Goal: Task Accomplishment & Management: Manage account settings

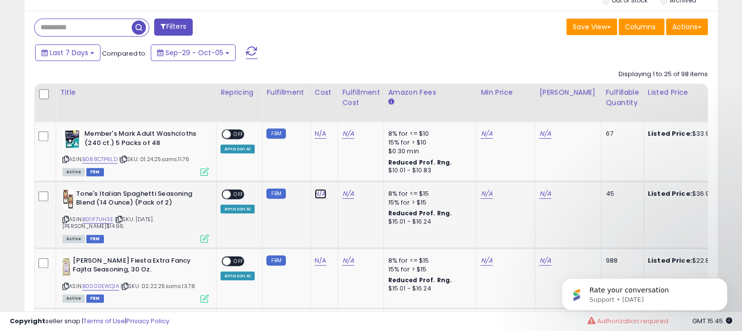
click at [319, 192] on link "N/A" at bounding box center [321, 194] width 12 height 10
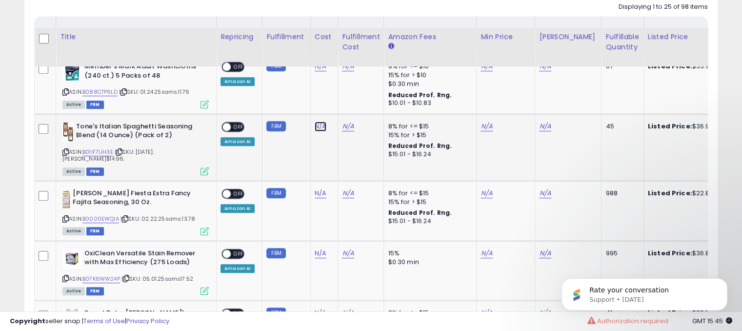
scroll to position [488, 0]
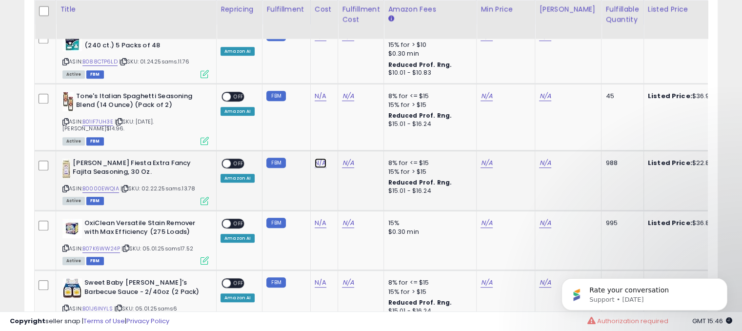
click at [320, 158] on link "N/A" at bounding box center [321, 163] width 12 height 10
type input "*****"
click button "submit" at bounding box center [344, 131] width 17 height 15
click at [484, 158] on link "N/A" at bounding box center [487, 163] width 12 height 10
click at [496, 133] on input "****" at bounding box center [454, 132] width 87 height 17
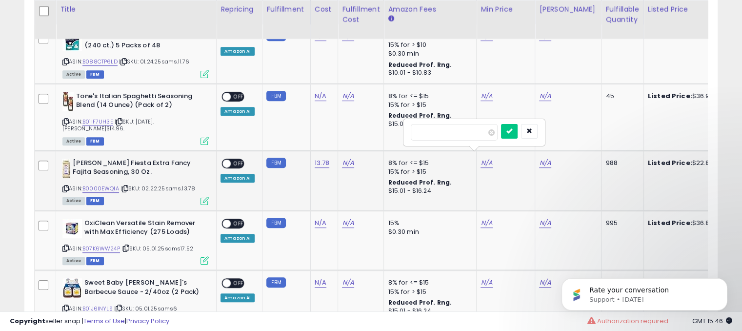
type input "****"
click at [498, 130] on input "****" at bounding box center [454, 132] width 87 height 17
click at [532, 133] on icon "button" at bounding box center [529, 131] width 6 height 6
click at [484, 158] on link "N/A" at bounding box center [487, 163] width 12 height 10
type input "*****"
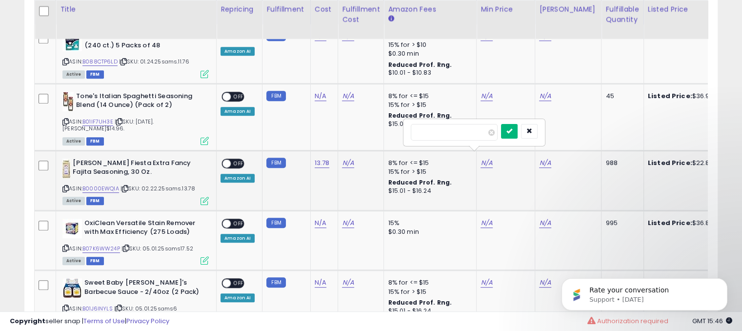
click at [518, 133] on button "submit" at bounding box center [509, 131] width 17 height 15
click at [486, 218] on link "N/A" at bounding box center [487, 223] width 12 height 10
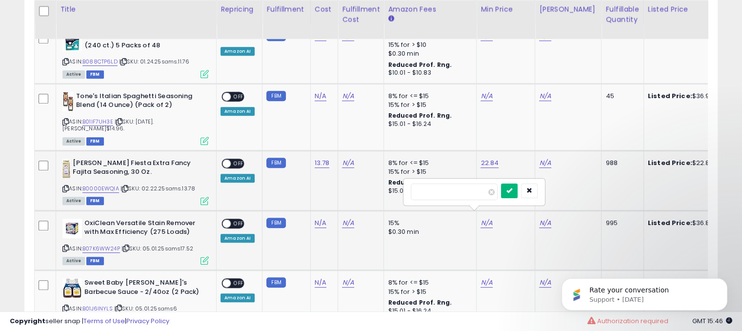
type input "*****"
click at [512, 188] on icon "submit" at bounding box center [509, 190] width 6 height 6
click at [320, 218] on link "N/A" at bounding box center [321, 223] width 12 height 10
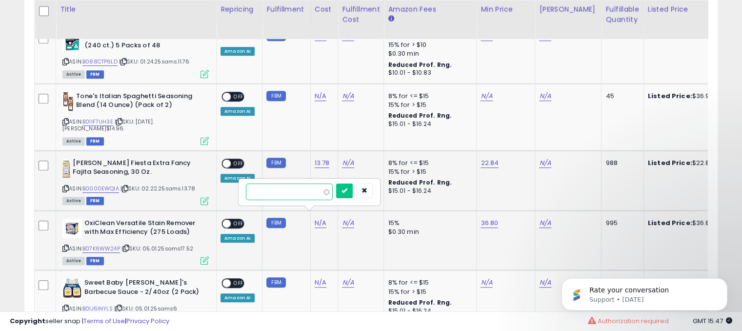
type input "*****"
click button "submit" at bounding box center [344, 190] width 17 height 15
click at [233, 219] on span "OFF" at bounding box center [239, 223] width 16 height 8
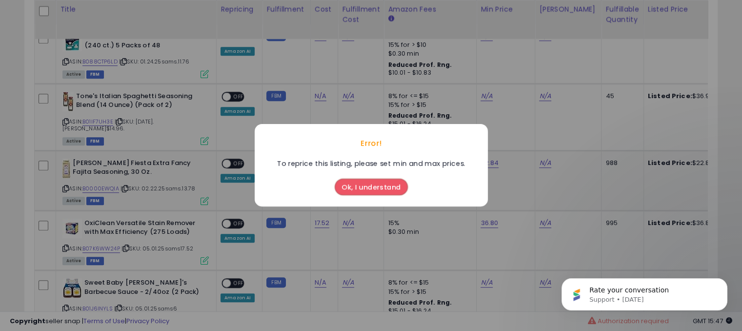
click at [364, 184] on button "Ok, I understand" at bounding box center [371, 187] width 73 height 17
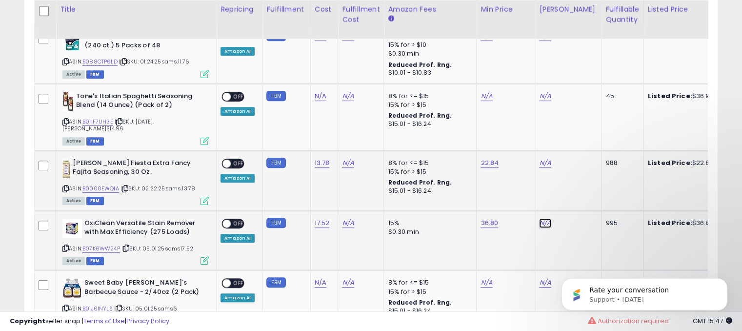
click at [539, 218] on link "N/A" at bounding box center [545, 223] width 12 height 10
click at [545, 230] on td "N/A" at bounding box center [568, 240] width 66 height 60
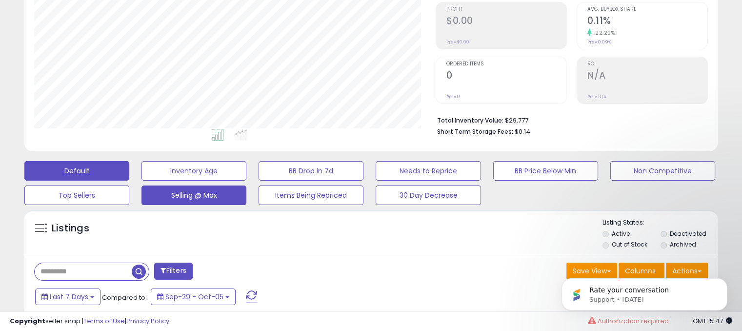
scroll to position [0, 0]
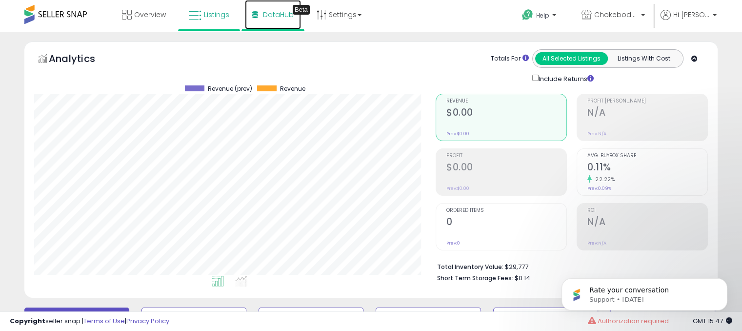
click at [268, 17] on span "DataHub" at bounding box center [278, 15] width 31 height 10
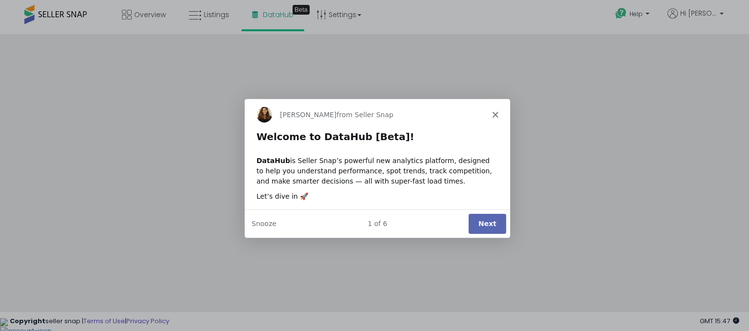
click at [485, 221] on button "Next" at bounding box center [487, 223] width 38 height 20
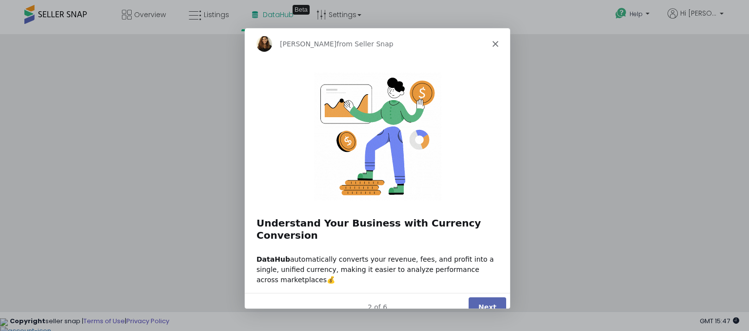
click at [491, 296] on button "Next" at bounding box center [487, 306] width 38 height 20
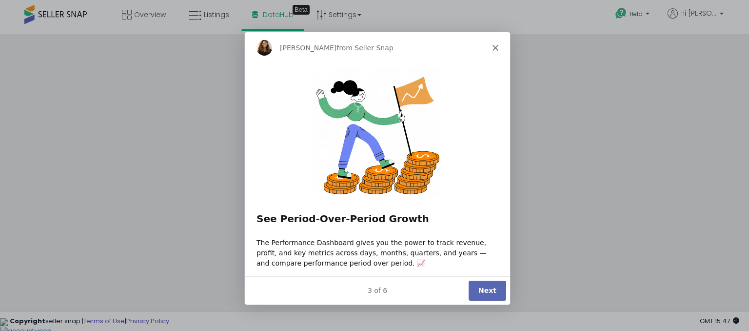
click at [482, 287] on button "Next" at bounding box center [487, 290] width 38 height 20
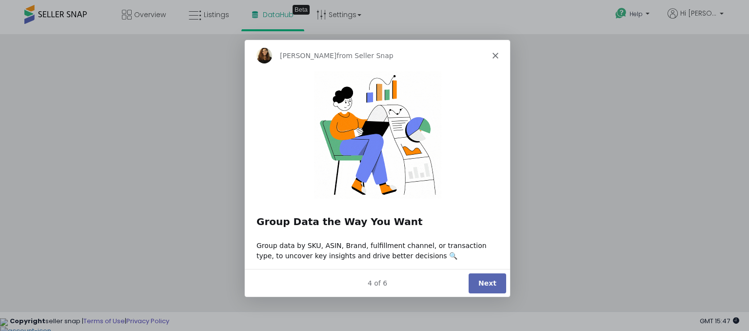
click at [485, 280] on button "Next" at bounding box center [487, 282] width 38 height 20
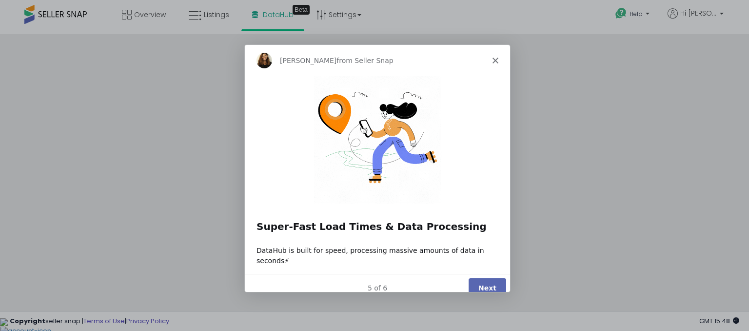
click at [486, 280] on button "Next" at bounding box center [487, 288] width 38 height 20
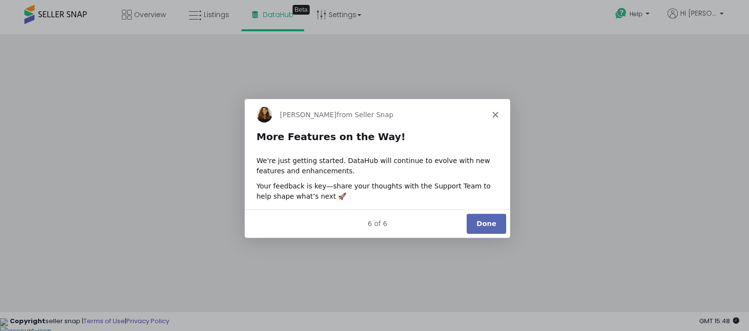
click at [489, 228] on button "Done" at bounding box center [486, 223] width 40 height 20
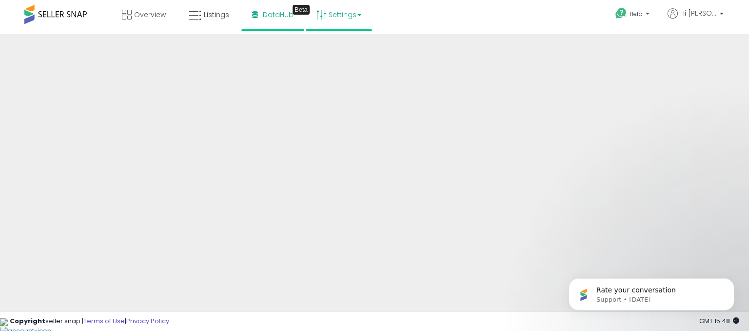
click at [327, 13] on link "Settings" at bounding box center [339, 14] width 60 height 29
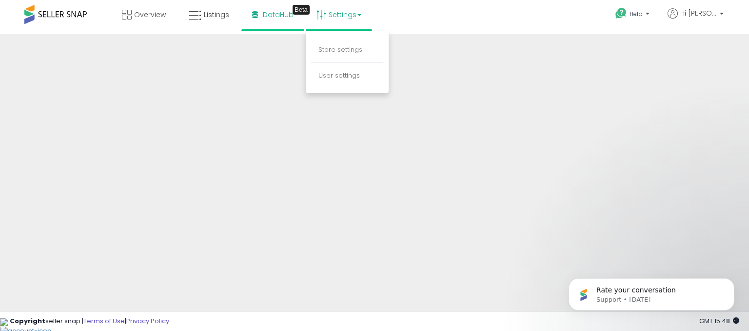
click at [351, 55] on li "Store settings" at bounding box center [347, 50] width 72 height 24
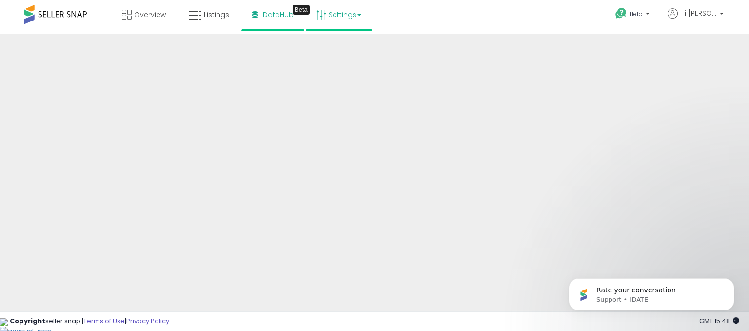
click at [331, 16] on link "Settings" at bounding box center [339, 14] width 60 height 29
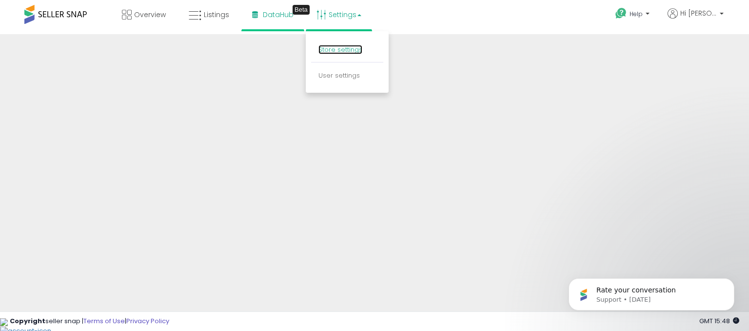
click at [337, 50] on link "Store settings" at bounding box center [341, 49] width 44 height 9
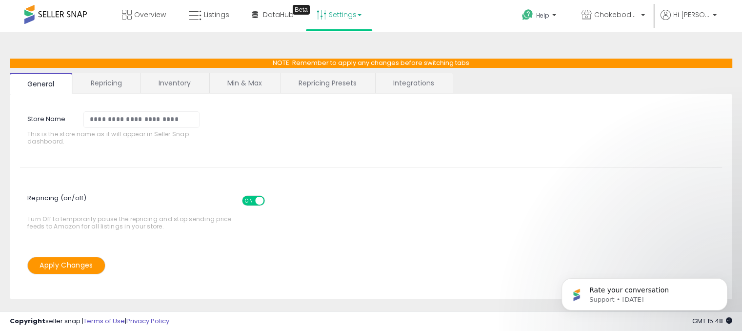
click at [118, 86] on link "Repricing" at bounding box center [106, 83] width 66 height 20
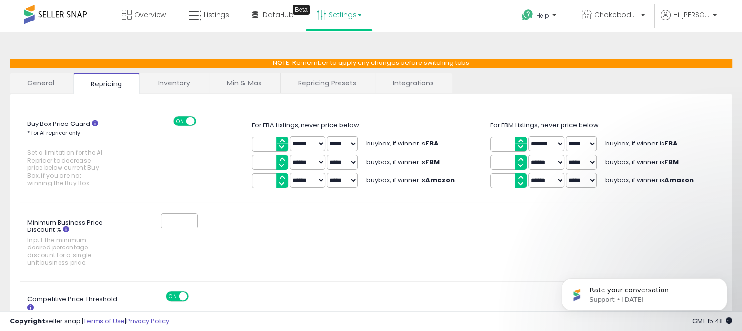
click at [178, 87] on link "Inventory" at bounding box center [174, 83] width 67 height 20
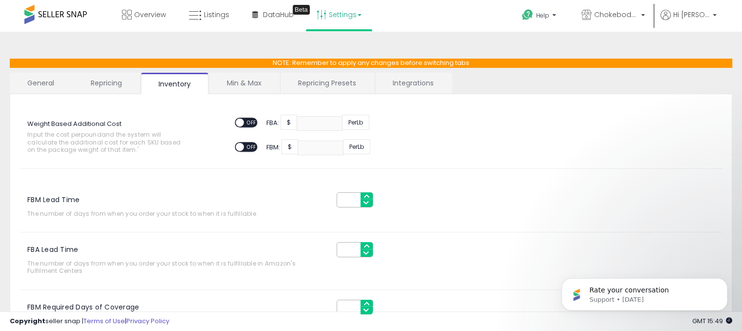
click at [244, 82] on link "Min & Max" at bounding box center [244, 83] width 70 height 20
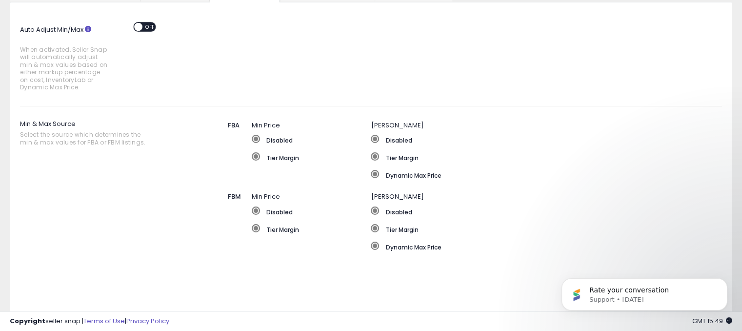
scroll to position [98, 0]
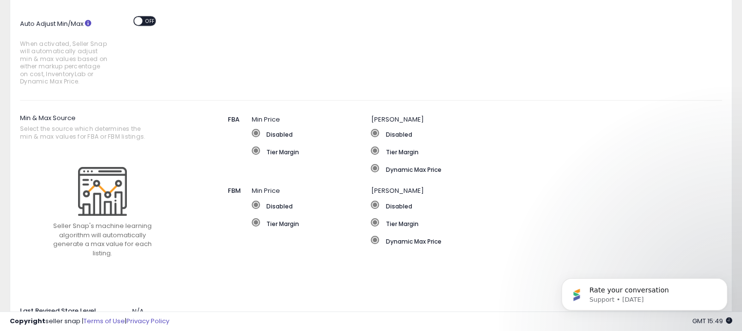
click at [375, 169] on span at bounding box center [375, 168] width 8 height 8
click at [372, 168] on span at bounding box center [375, 168] width 8 height 8
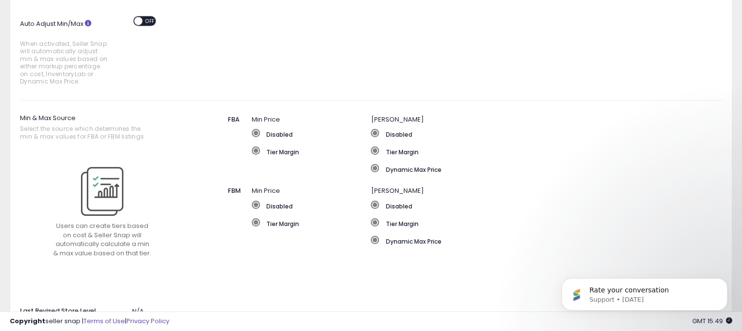
click at [376, 148] on span at bounding box center [375, 150] width 8 height 8
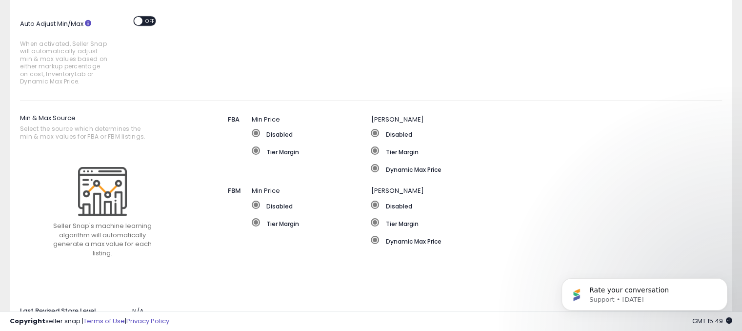
scroll to position [0, 0]
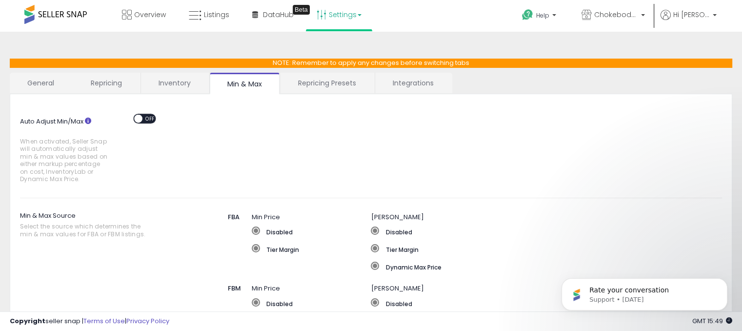
click at [150, 117] on span "OFF" at bounding box center [150, 118] width 16 height 8
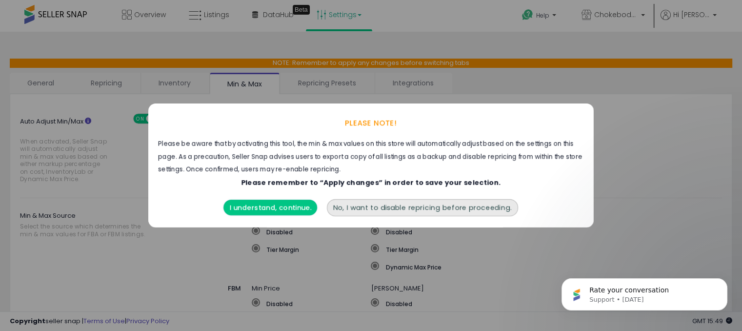
click at [280, 209] on button "I understand, continue." at bounding box center [271, 208] width 94 height 16
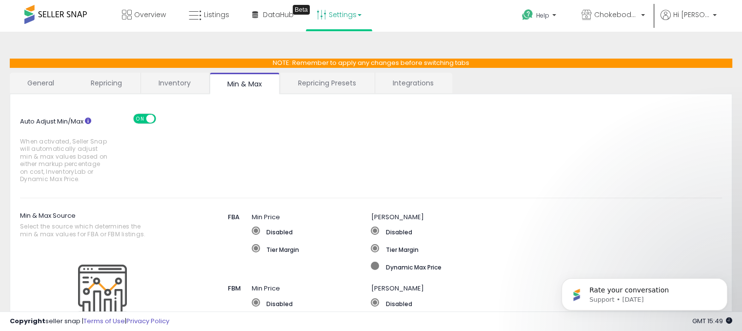
click at [373, 264] on span at bounding box center [375, 266] width 8 height 8
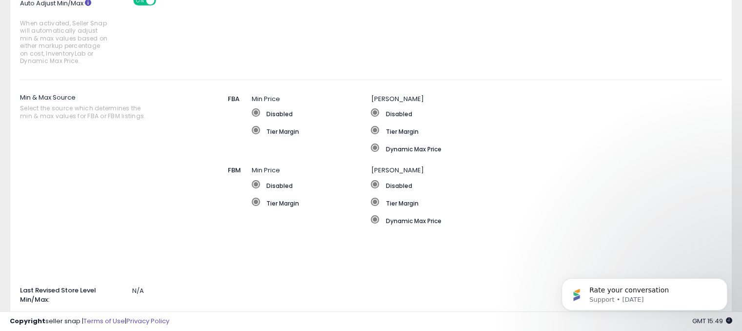
scroll to position [146, 0]
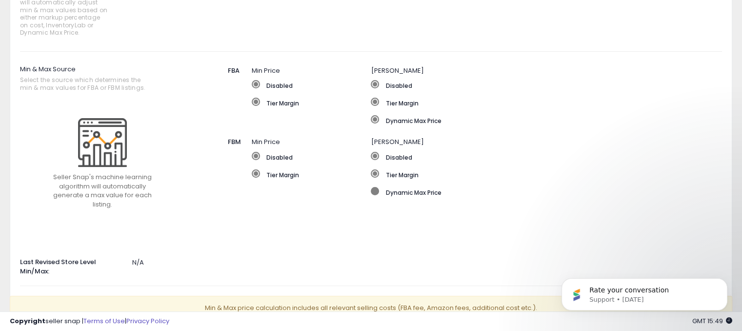
click at [375, 191] on span at bounding box center [375, 191] width 8 height 8
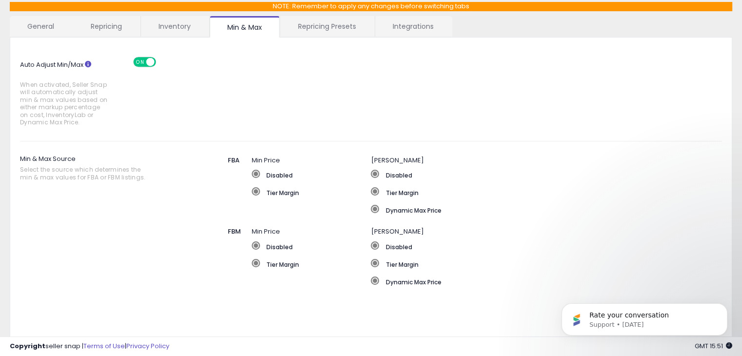
scroll to position [0, 0]
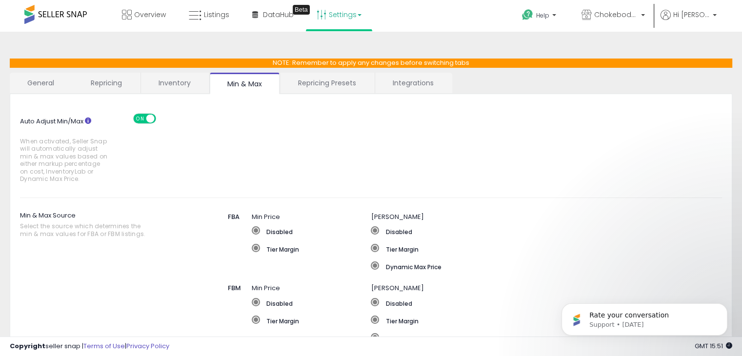
click at [328, 86] on link "Repricing Presets" at bounding box center [327, 83] width 93 height 20
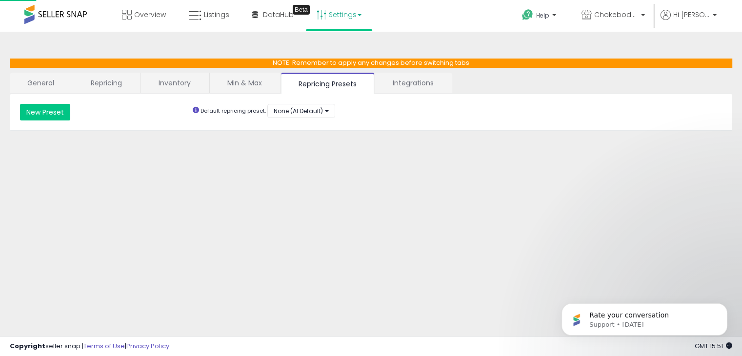
click at [241, 79] on link "Min & Max" at bounding box center [245, 83] width 70 height 20
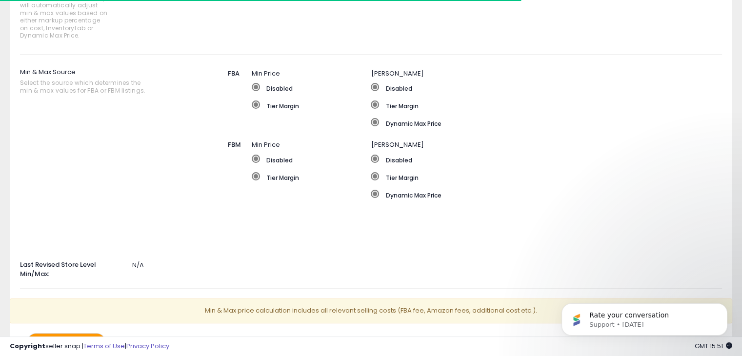
scroll to position [203, 0]
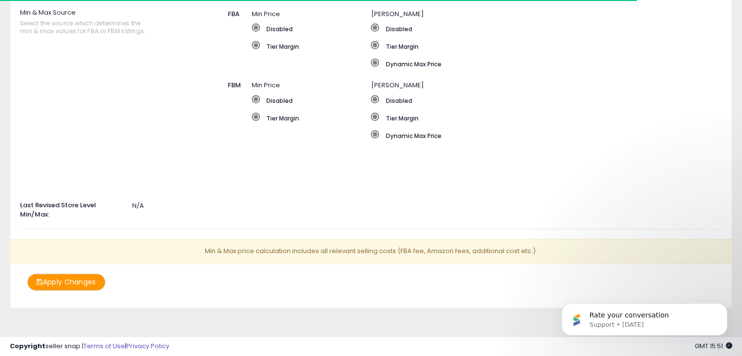
click at [90, 280] on button "Apply Changes" at bounding box center [66, 282] width 78 height 17
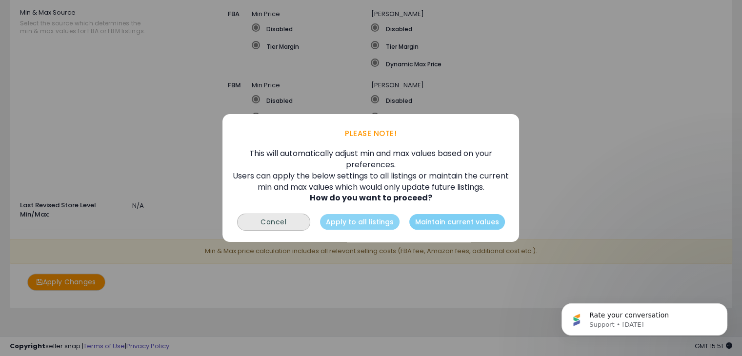
click at [422, 221] on button "Maintain current values" at bounding box center [457, 222] width 96 height 16
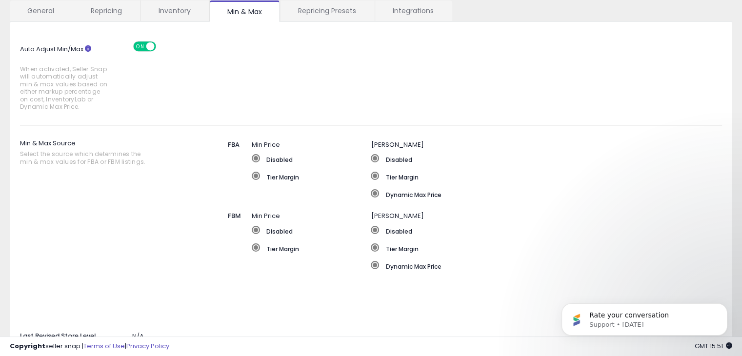
scroll to position [57, 0]
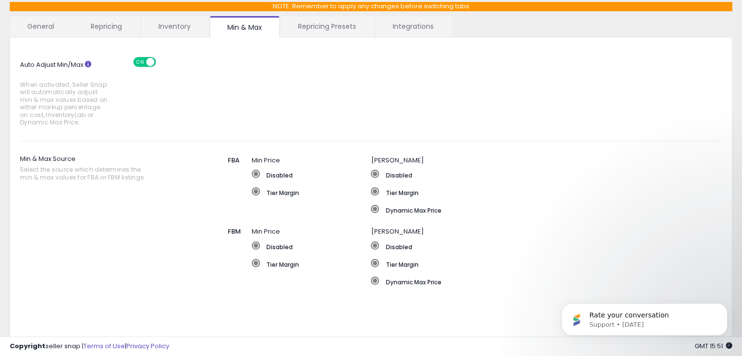
click at [318, 22] on link "Repricing Presets" at bounding box center [327, 26] width 93 height 20
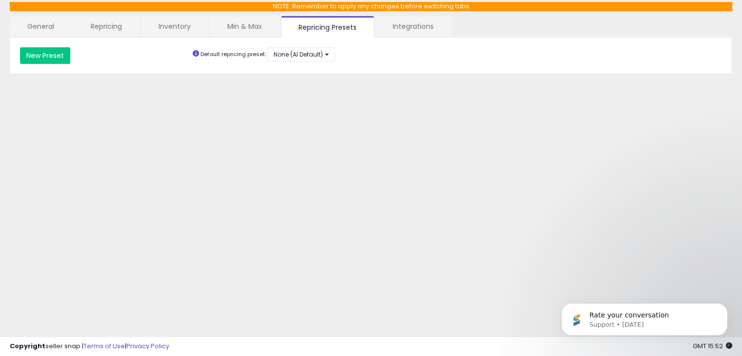
click at [408, 31] on link "Integrations" at bounding box center [413, 26] width 76 height 20
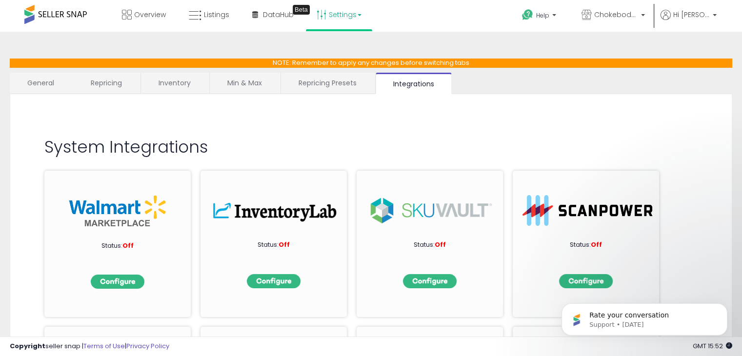
click at [109, 81] on link "Repricing" at bounding box center [106, 83] width 66 height 20
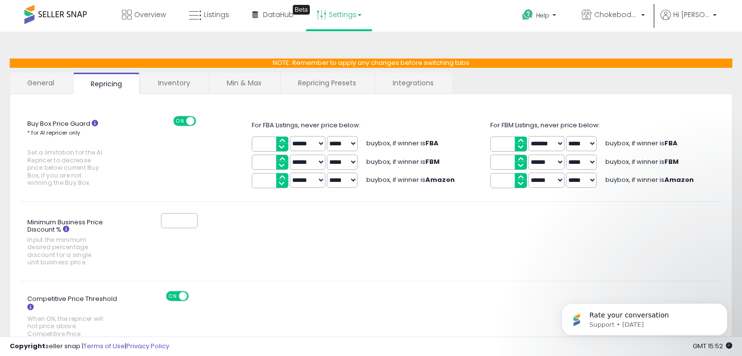
click at [39, 81] on link "General" at bounding box center [41, 83] width 62 height 20
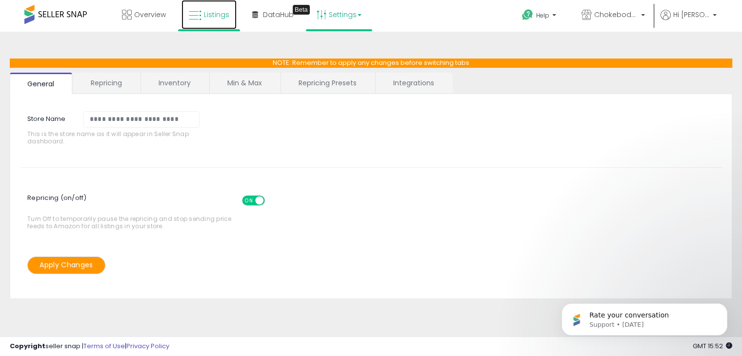
click at [221, 19] on span "Listings" at bounding box center [216, 15] width 25 height 10
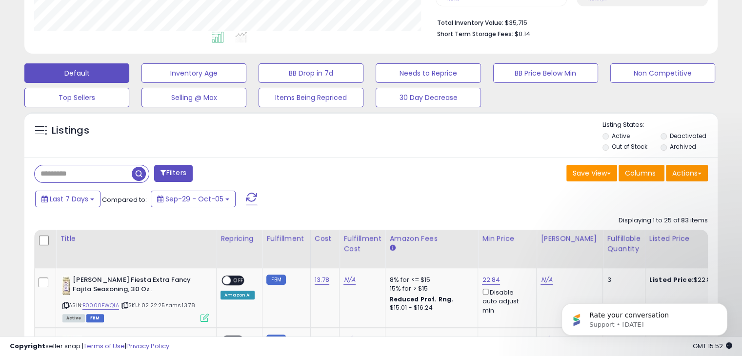
scroll to position [390, 0]
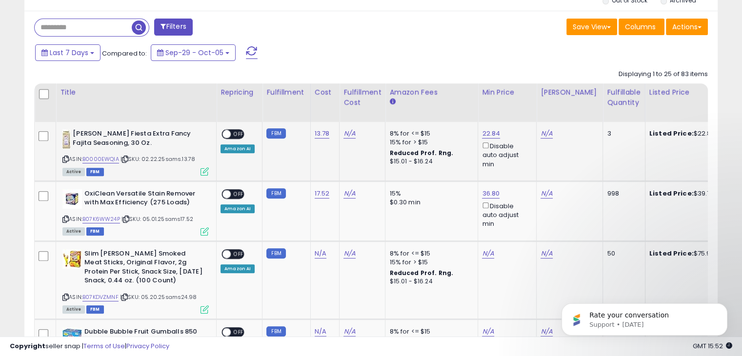
click at [233, 135] on span "OFF" at bounding box center [239, 134] width 16 height 8
click at [231, 195] on span "OFF" at bounding box center [239, 194] width 16 height 8
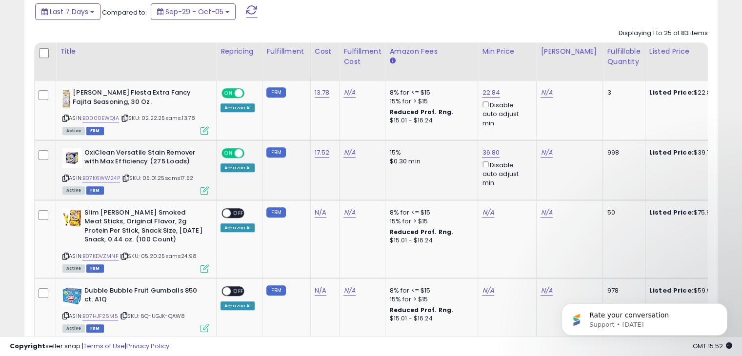
scroll to position [488, 0]
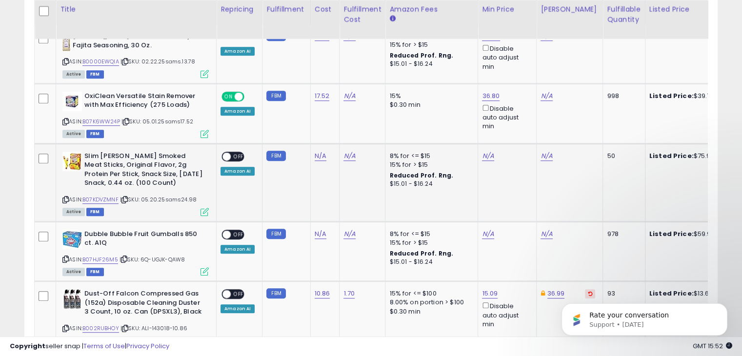
click at [230, 155] on span at bounding box center [226, 156] width 8 height 8
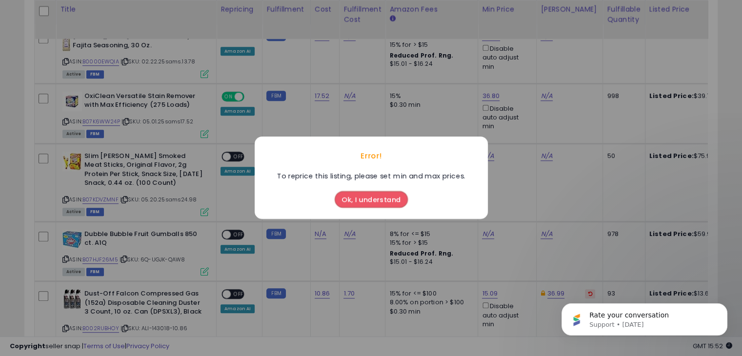
click at [361, 198] on button "Ok, I understand" at bounding box center [371, 200] width 73 height 17
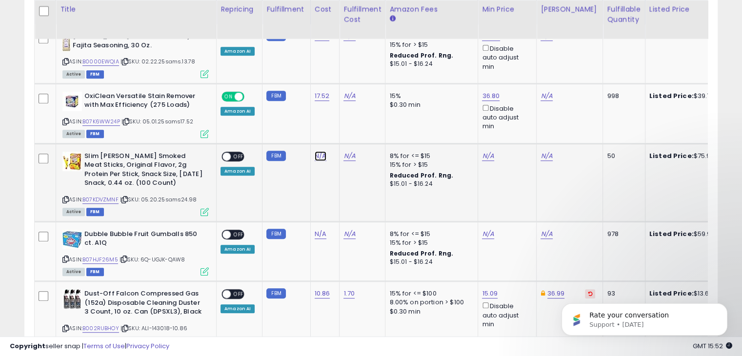
click at [318, 157] on link "N/A" at bounding box center [321, 156] width 12 height 10
type input "*****"
click button "submit" at bounding box center [344, 131] width 17 height 15
click at [227, 155] on span at bounding box center [226, 156] width 8 height 8
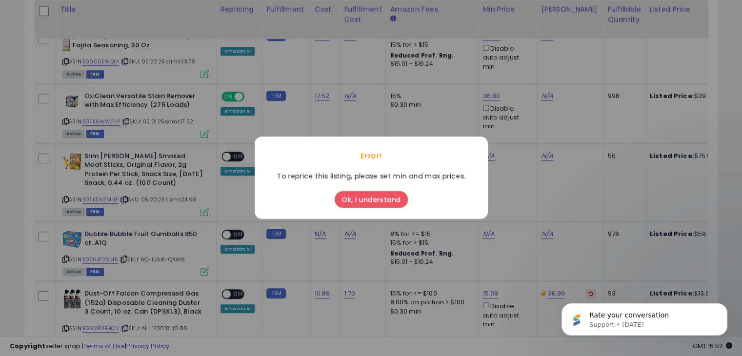
click at [350, 192] on button "Ok, I understand" at bounding box center [371, 200] width 73 height 17
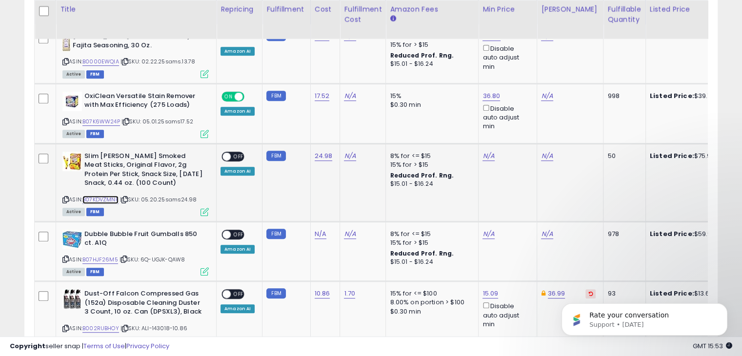
click at [113, 200] on link "B07KDVZMNF" at bounding box center [100, 200] width 36 height 8
click at [237, 152] on span "OFF" at bounding box center [239, 156] width 16 height 8
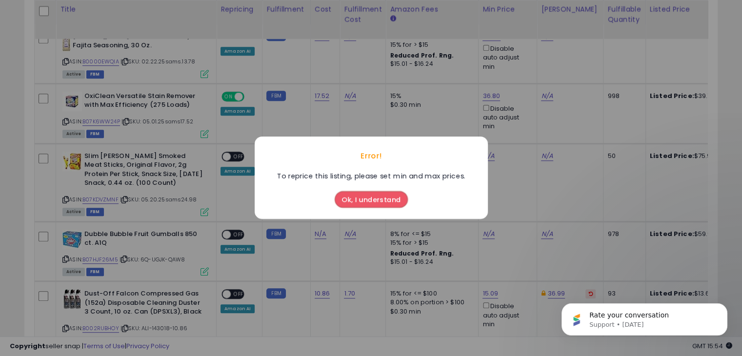
click at [380, 200] on button "Ok, I understand" at bounding box center [371, 200] width 73 height 17
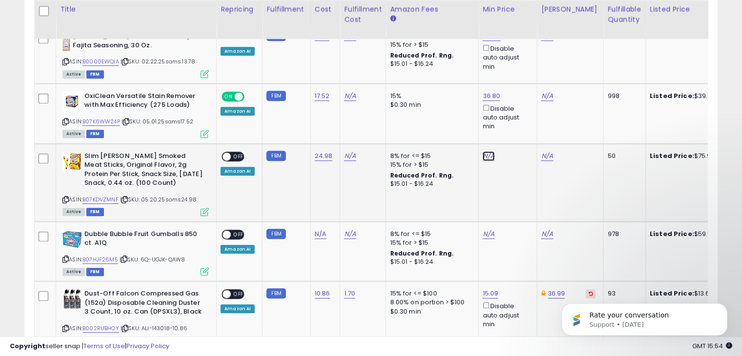
click at [486, 157] on link "N/A" at bounding box center [489, 156] width 12 height 10
type input "*****"
click at [488, 185] on td "N/A ***** This will override store markup" at bounding box center [508, 182] width 59 height 78
click at [514, 120] on icon "submit" at bounding box center [511, 121] width 6 height 6
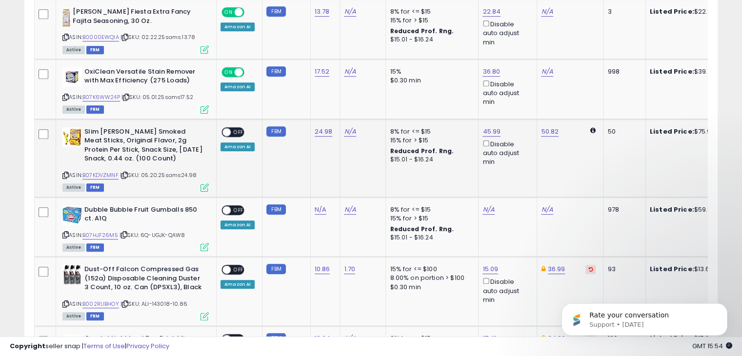
scroll to position [537, 0]
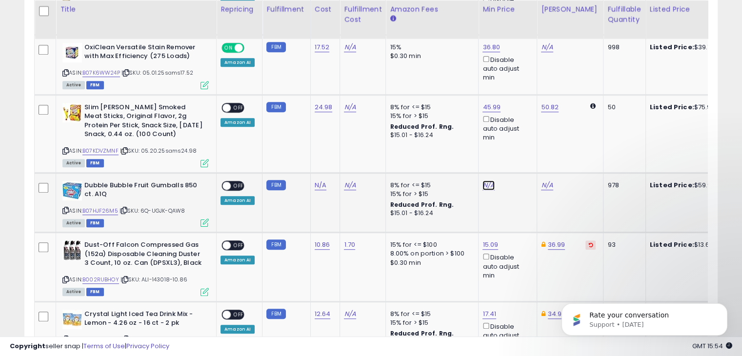
click at [488, 186] on link "N/A" at bounding box center [489, 186] width 12 height 10
type input "*****"
click button "submit" at bounding box center [511, 150] width 17 height 15
click at [479, 179] on td "57.99 Disable auto adjust min" at bounding box center [508, 203] width 59 height 60
click at [483, 183] on link "57.99" at bounding box center [491, 186] width 17 height 10
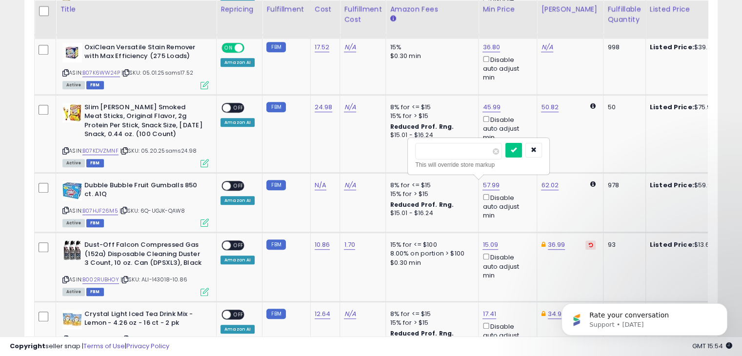
click at [428, 151] on input "*****" at bounding box center [458, 151] width 87 height 17
type input "*****"
click button "submit" at bounding box center [513, 150] width 17 height 15
click at [319, 183] on link "N/A" at bounding box center [321, 186] width 12 height 10
type input "*****"
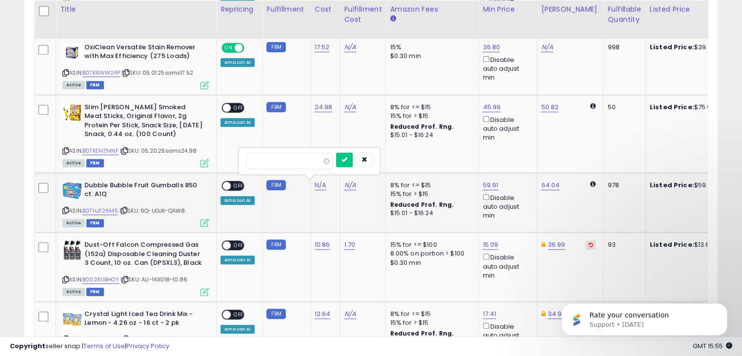
click button "submit" at bounding box center [344, 160] width 17 height 15
click at [349, 184] on link "N/A" at bounding box center [350, 186] width 12 height 10
click at [235, 186] on span "OFF" at bounding box center [239, 185] width 16 height 8
click at [231, 107] on span "OFF" at bounding box center [239, 107] width 16 height 8
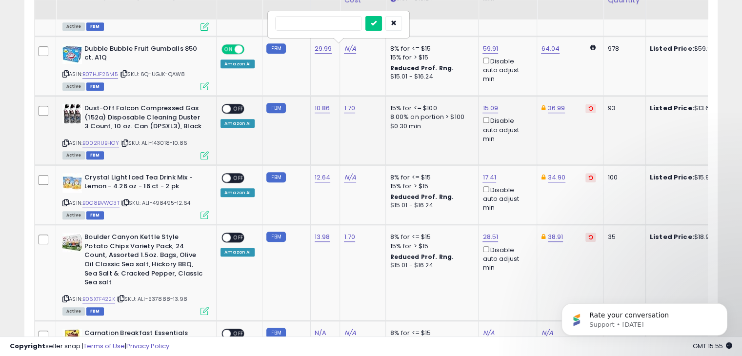
scroll to position [732, 0]
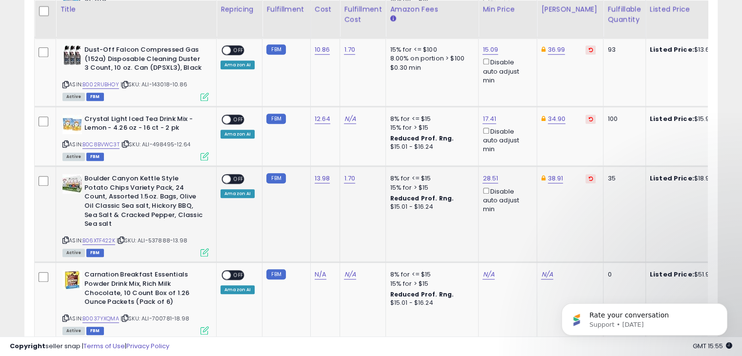
click at [241, 176] on span "OFF" at bounding box center [239, 179] width 16 height 8
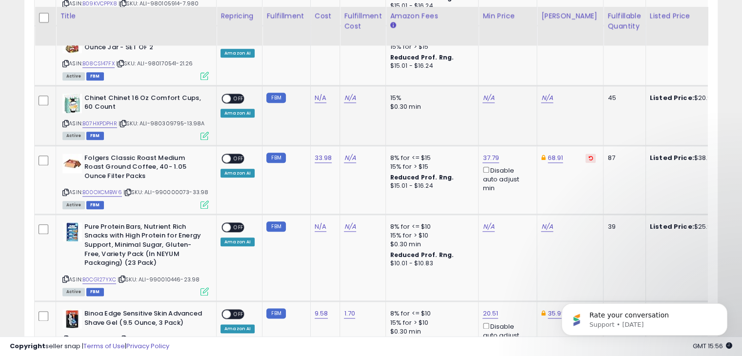
scroll to position [1122, 0]
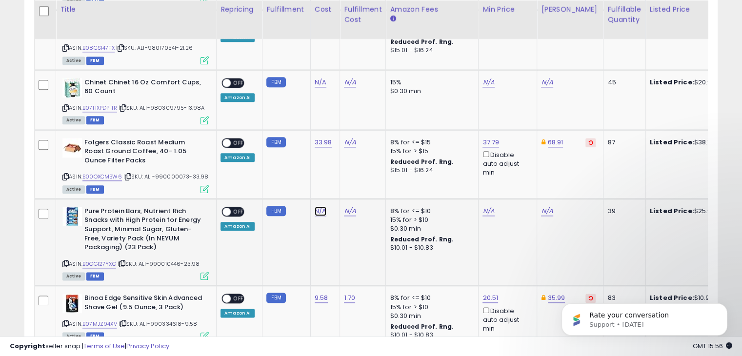
click at [320, 211] on link "N/A" at bounding box center [321, 211] width 12 height 10
type input "*****"
click button "submit" at bounding box center [344, 183] width 17 height 15
click at [489, 208] on link "N/A" at bounding box center [489, 211] width 12 height 10
type input "*****"
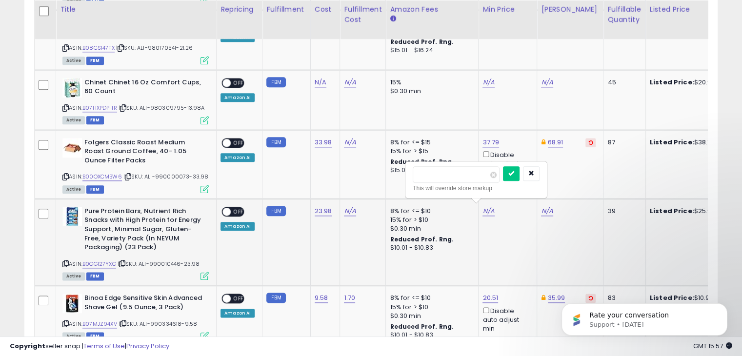
click button "submit" at bounding box center [511, 173] width 17 height 15
click at [237, 209] on span "OFF" at bounding box center [239, 211] width 16 height 8
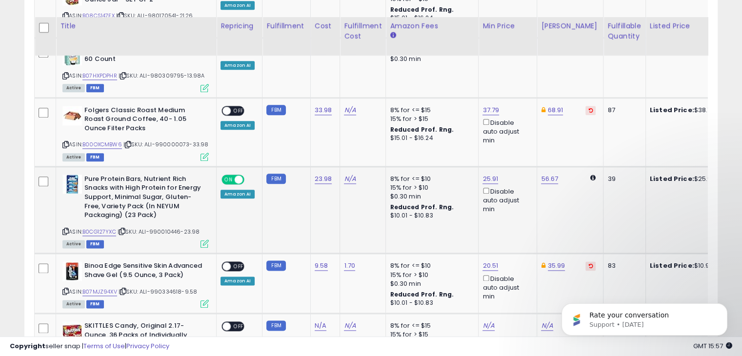
scroll to position [1171, 0]
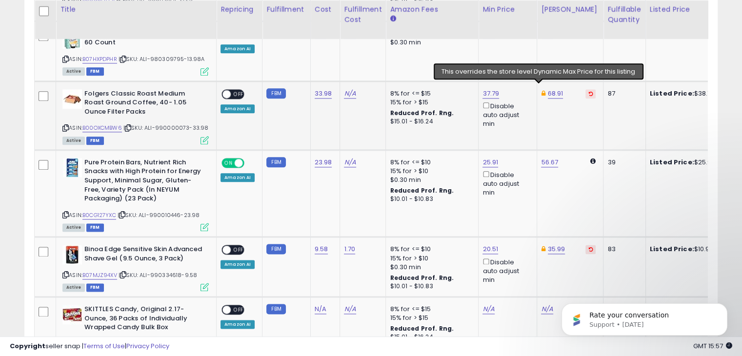
click at [541, 90] on icon at bounding box center [543, 93] width 4 height 6
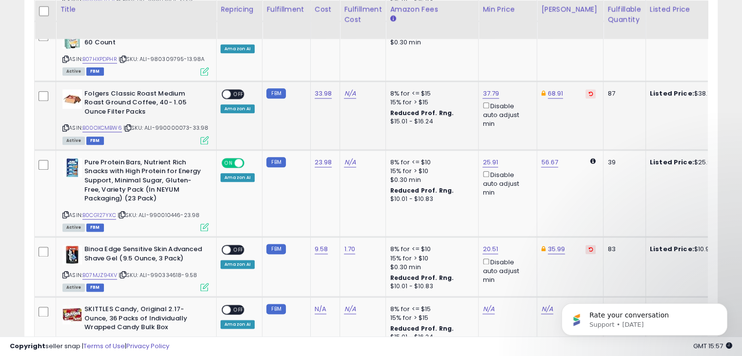
click at [541, 90] on icon at bounding box center [543, 93] width 4 height 6
click at [548, 89] on link "68.91" at bounding box center [556, 94] width 16 height 10
click at [554, 126] on td "68.91 ***** This will override store markup" at bounding box center [570, 115] width 66 height 69
click at [541, 90] on icon at bounding box center [543, 93] width 4 height 6
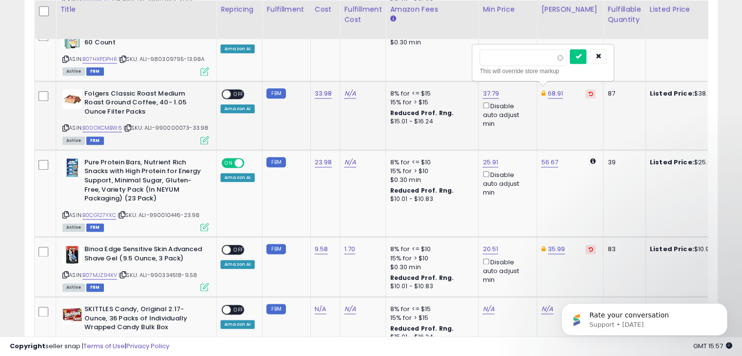
click at [541, 90] on icon at bounding box center [543, 93] width 4 height 6
click at [588, 91] on icon at bounding box center [590, 93] width 4 height 5
click at [590, 89] on icon at bounding box center [592, 92] width 5 height 6
click at [543, 89] on link "49.67" at bounding box center [550, 94] width 18 height 10
type input "*"
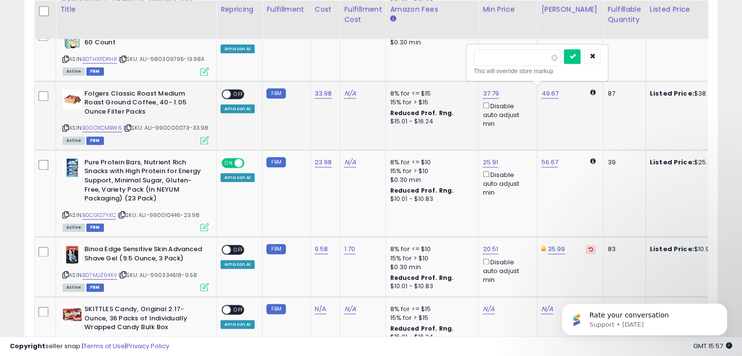
type input "*****"
click button "submit" at bounding box center [572, 56] width 17 height 15
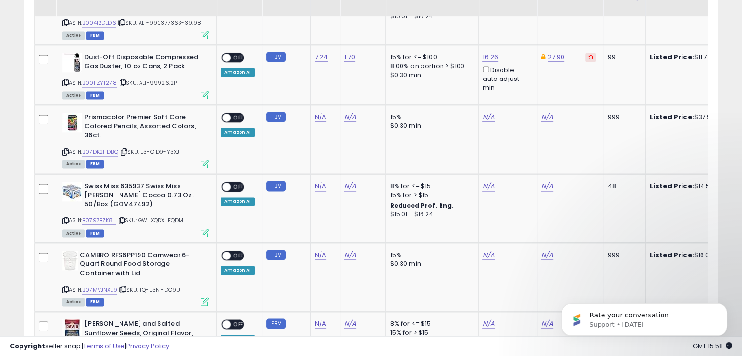
scroll to position [1512, 0]
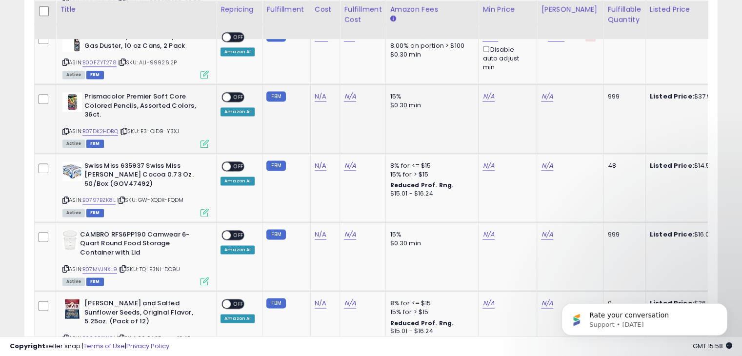
click at [234, 101] on span "OFF" at bounding box center [239, 97] width 16 height 8
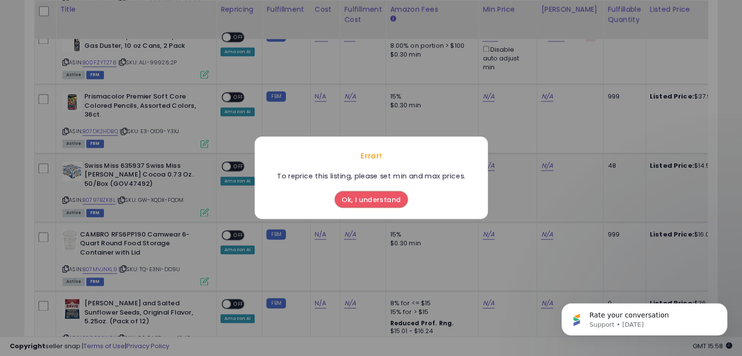
click at [362, 202] on button "Ok, I understand" at bounding box center [371, 200] width 73 height 17
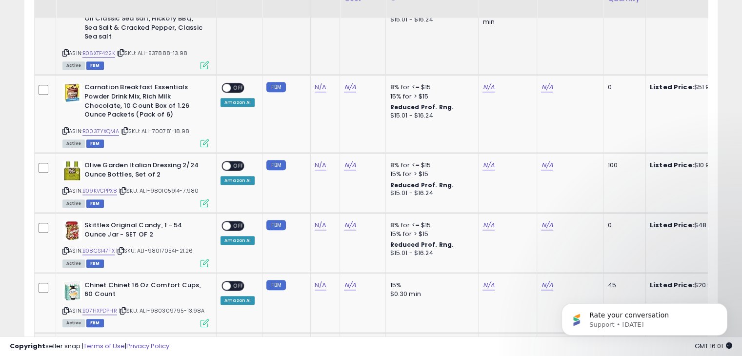
scroll to position [927, 0]
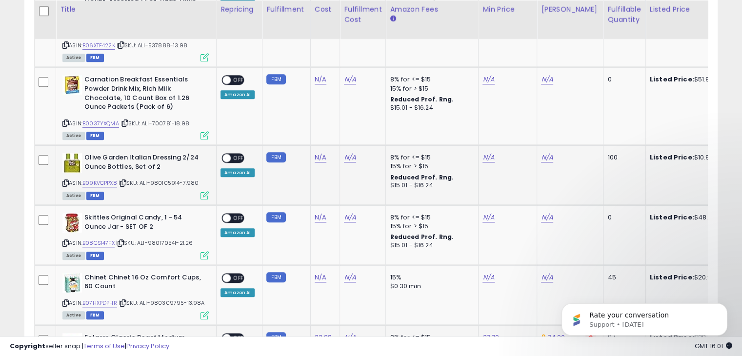
click at [325, 159] on div "N/A" at bounding box center [324, 157] width 18 height 9
click at [318, 157] on link "N/A" at bounding box center [321, 158] width 12 height 10
type input "****"
click button "submit" at bounding box center [344, 131] width 17 height 15
click at [486, 158] on link "N/A" at bounding box center [489, 158] width 12 height 10
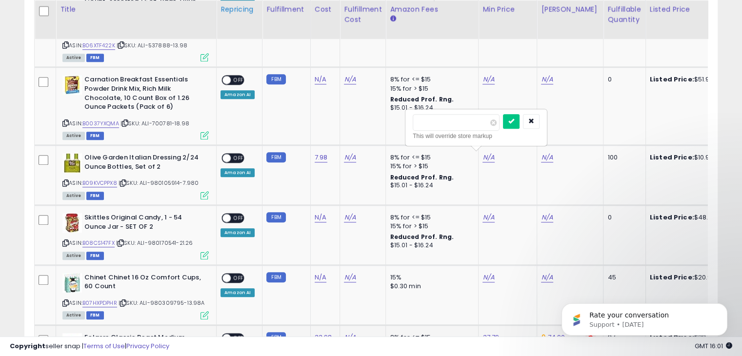
type input "*"
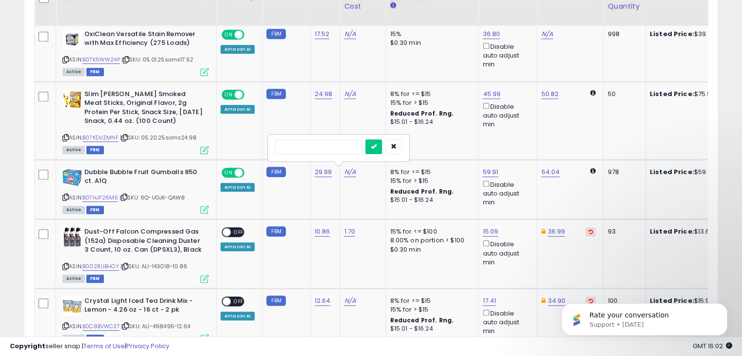
scroll to position [537, 0]
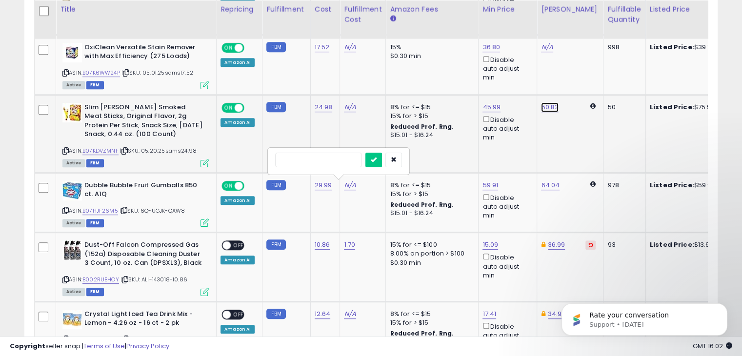
click at [546, 105] on link "50.82" at bounding box center [550, 107] width 18 height 10
click at [521, 79] on input "*****" at bounding box center [517, 73] width 87 height 17
type input "*****"
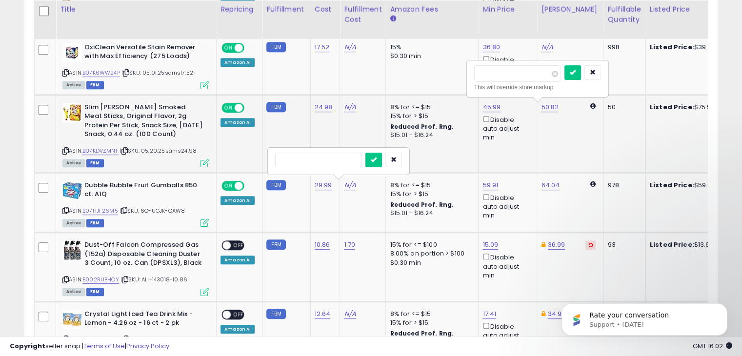
click button "submit" at bounding box center [572, 72] width 17 height 15
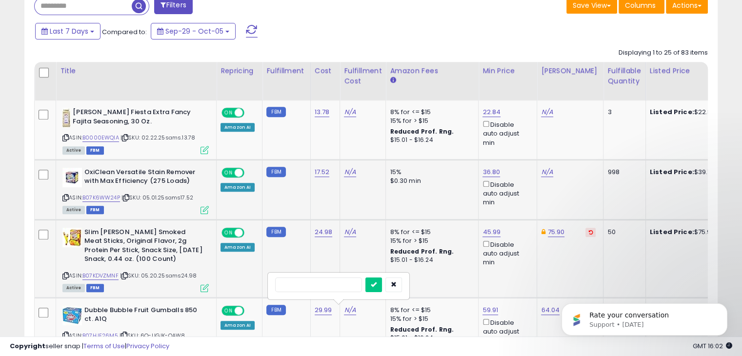
scroll to position [390, 0]
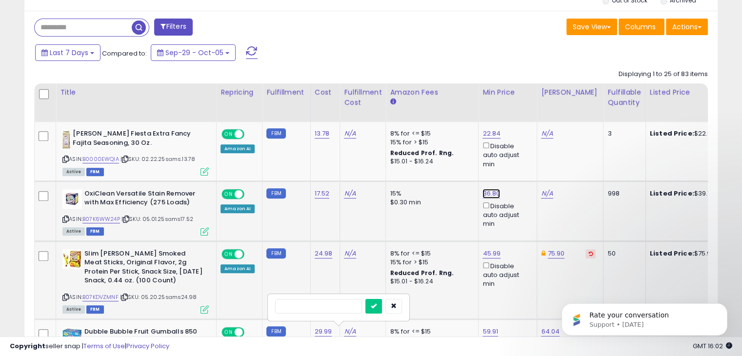
click at [486, 190] on link "36.80" at bounding box center [492, 194] width 18 height 10
click at [537, 159] on icon "button" at bounding box center [534, 159] width 6 height 6
click at [103, 219] on link "B07K6WW24P" at bounding box center [101, 219] width 38 height 8
click at [544, 193] on link "N/A" at bounding box center [547, 194] width 12 height 10
type input "*****"
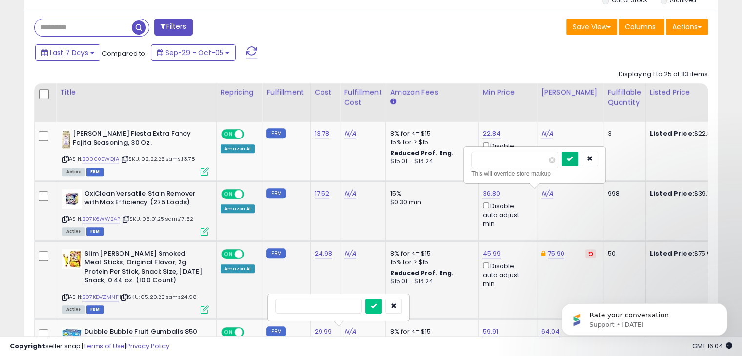
click at [573, 158] on icon "submit" at bounding box center [570, 159] width 6 height 6
click at [108, 158] on link "B0000EWQIA" at bounding box center [100, 159] width 37 height 8
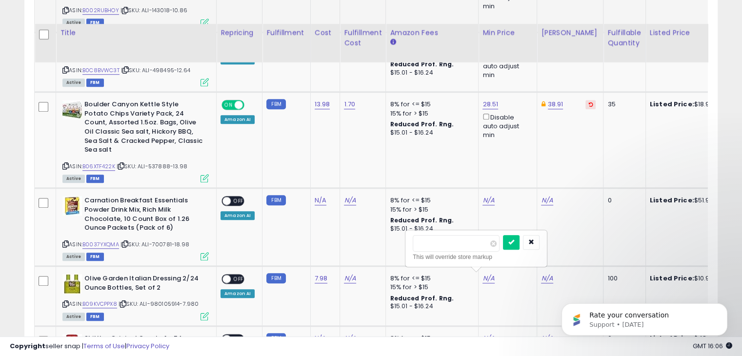
scroll to position [829, 0]
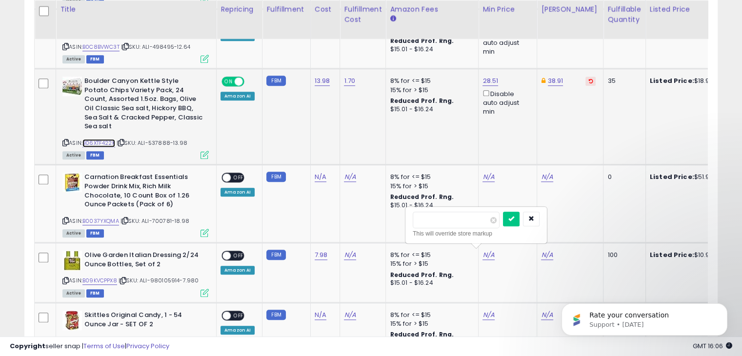
click at [100, 140] on link "B06XTF422K" at bounding box center [98, 143] width 33 height 8
click at [550, 80] on link "38.91" at bounding box center [556, 81] width 16 height 10
type input "*"
type input "*****"
click button "submit" at bounding box center [578, 45] width 17 height 15
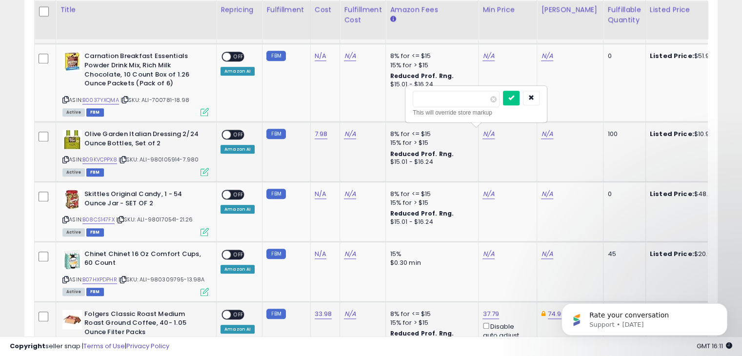
scroll to position [976, 0]
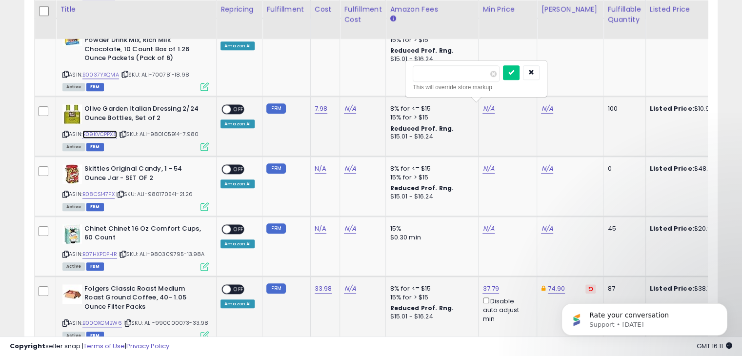
click at [110, 133] on link "B09KVCPPX8" at bounding box center [99, 134] width 35 height 8
click at [105, 190] on link "B08CS147FX" at bounding box center [98, 194] width 32 height 8
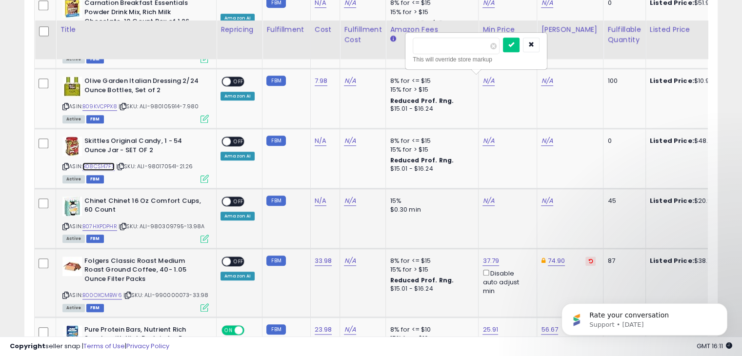
scroll to position [1025, 0]
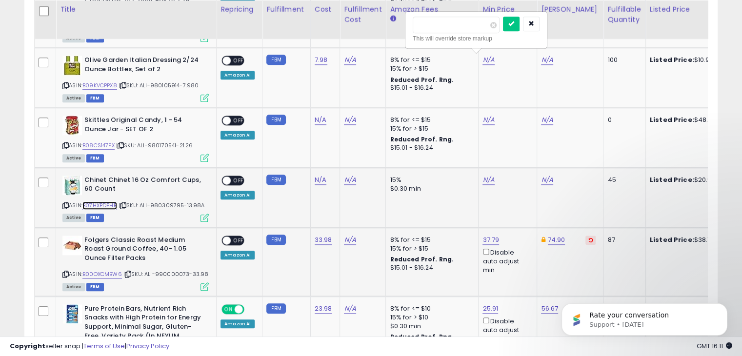
click at [109, 202] on link "B07HXPDPHR" at bounding box center [99, 205] width 35 height 8
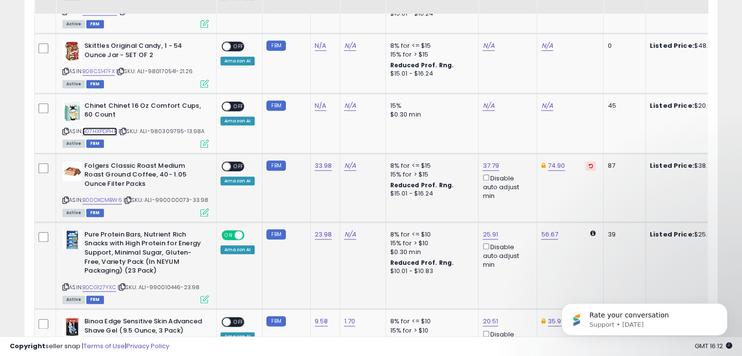
scroll to position [1122, 0]
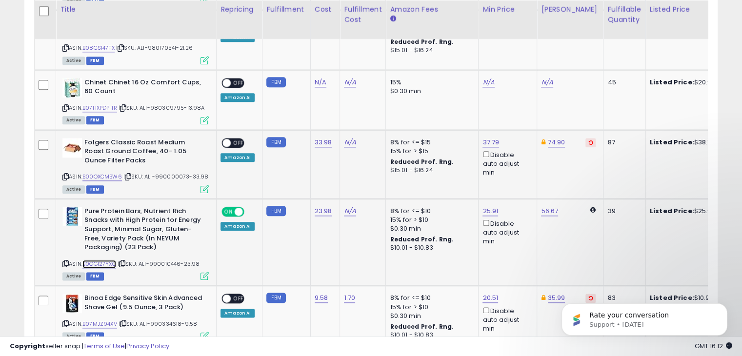
click at [106, 262] on link "B0CG127YXC" at bounding box center [99, 264] width 34 height 8
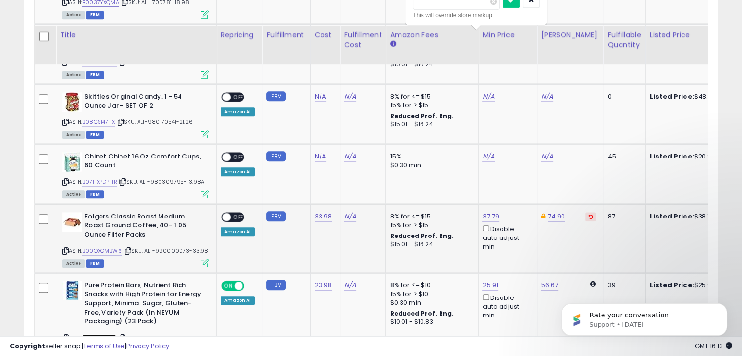
scroll to position [1025, 0]
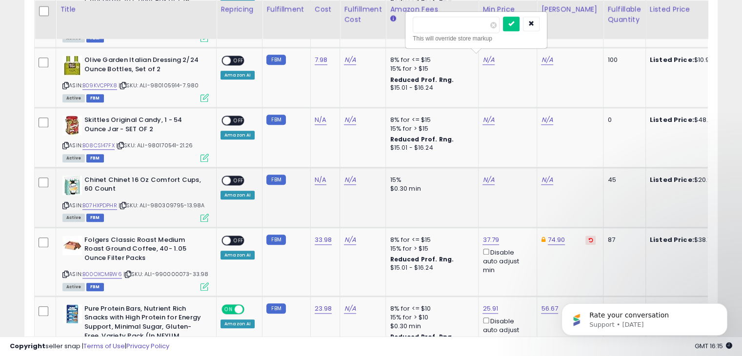
click at [237, 178] on span "OFF" at bounding box center [239, 180] width 16 height 8
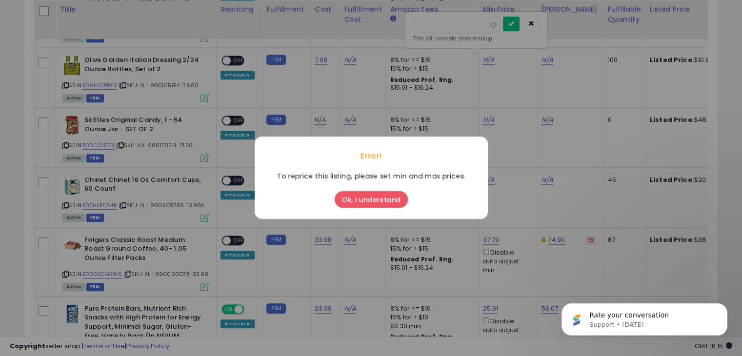
click at [364, 200] on button "Ok, I understand" at bounding box center [371, 200] width 73 height 17
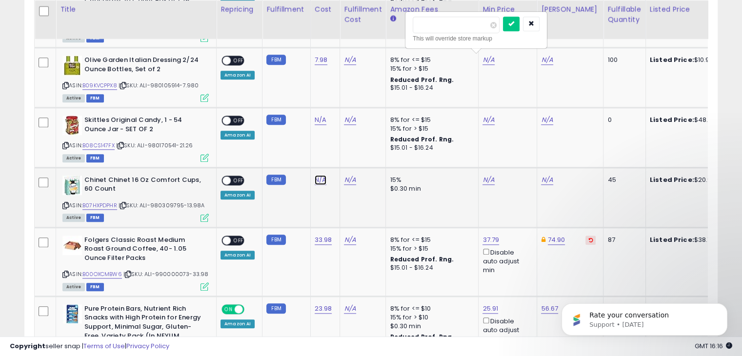
click at [317, 179] on link "N/A" at bounding box center [321, 180] width 12 height 10
type input "*****"
click button "submit" at bounding box center [344, 152] width 17 height 15
click at [318, 118] on link "N/A" at bounding box center [321, 120] width 12 height 10
type input "*****"
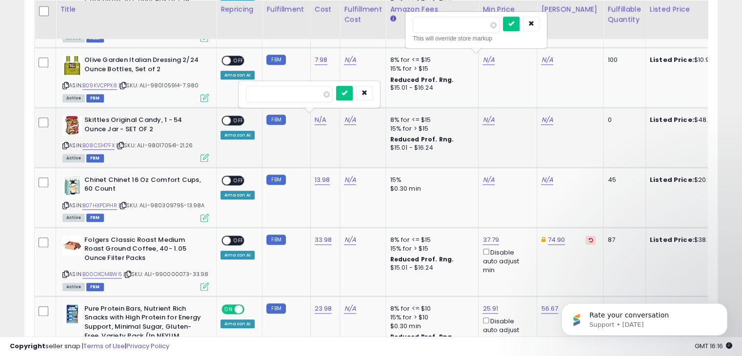
click button "submit" at bounding box center [344, 93] width 17 height 15
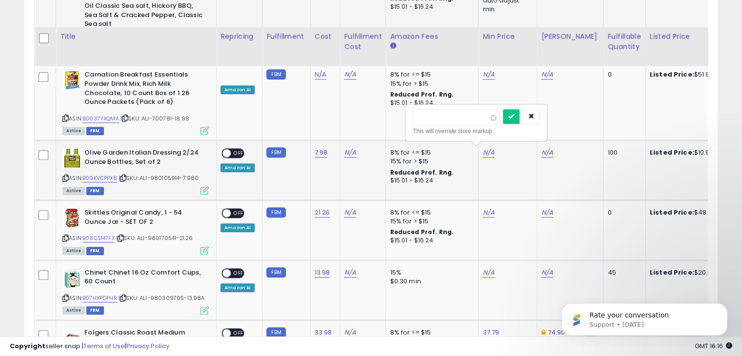
scroll to position [927, 0]
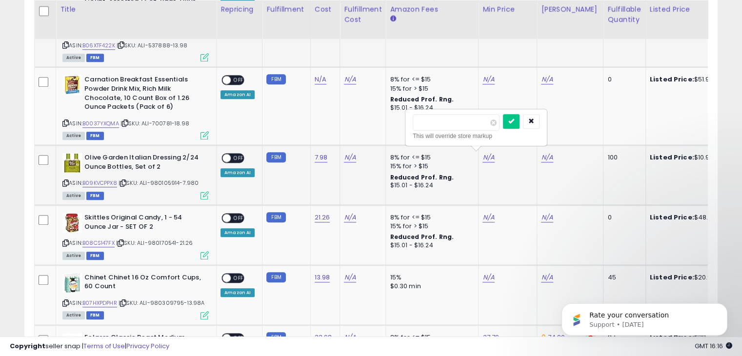
click at [238, 155] on span "OFF" at bounding box center [239, 158] width 16 height 8
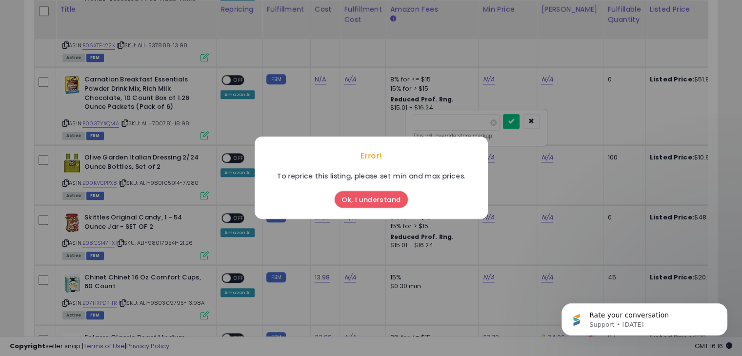
click at [386, 199] on button "Ok, I understand" at bounding box center [371, 200] width 73 height 17
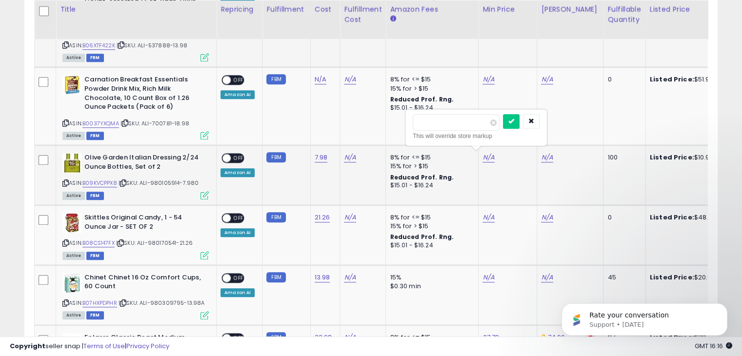
click at [504, 173] on td "N/A * This will override store markup" at bounding box center [508, 175] width 59 height 60
click at [534, 122] on icon "button" at bounding box center [531, 121] width 6 height 6
click at [483, 274] on link "N/A" at bounding box center [489, 278] width 12 height 10
type input "*****"
click button "submit" at bounding box center [511, 240] width 17 height 15
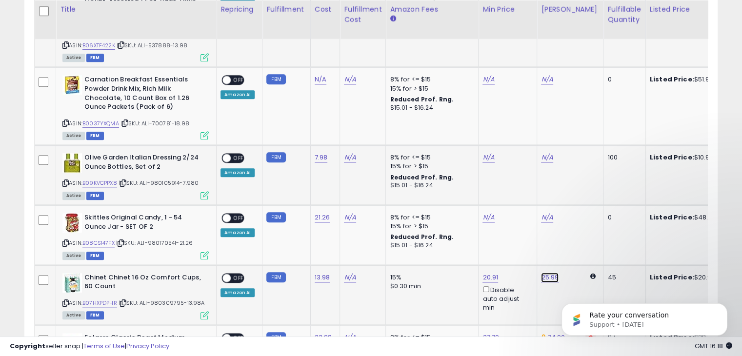
click at [548, 276] on link "25.99" at bounding box center [550, 278] width 18 height 10
click at [514, 242] on input "*****" at bounding box center [517, 241] width 87 height 17
type input "*****"
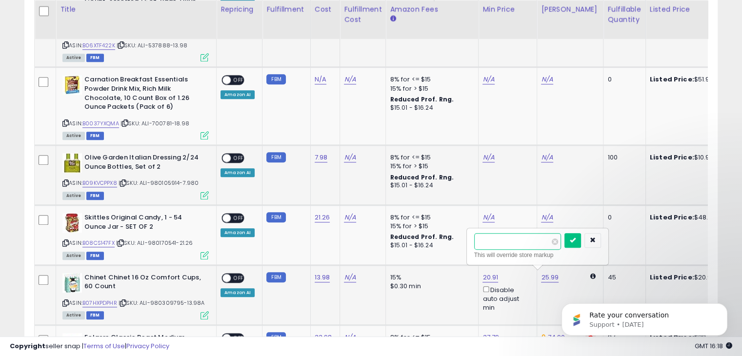
click button "submit" at bounding box center [572, 240] width 17 height 15
click at [544, 154] on link "N/A" at bounding box center [547, 158] width 12 height 10
type input "*****"
click button "submit" at bounding box center [570, 121] width 17 height 15
click at [236, 155] on span "OFF" at bounding box center [239, 158] width 16 height 8
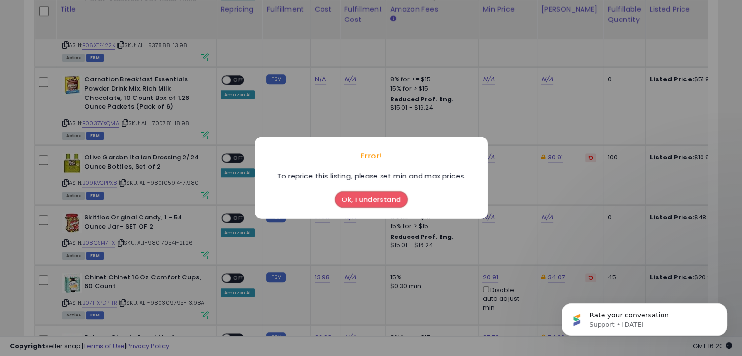
click at [360, 196] on button "Ok, I understand" at bounding box center [371, 200] width 73 height 17
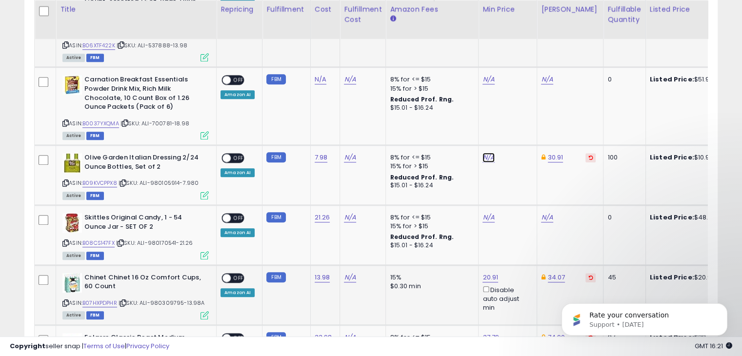
click at [483, 157] on link "N/A" at bounding box center [489, 158] width 12 height 10
type input "*****"
click button "submit" at bounding box center [511, 121] width 17 height 15
click at [226, 150] on td "ON OFF Amazon AI" at bounding box center [240, 175] width 46 height 60
click at [232, 155] on span "OFF" at bounding box center [239, 158] width 16 height 8
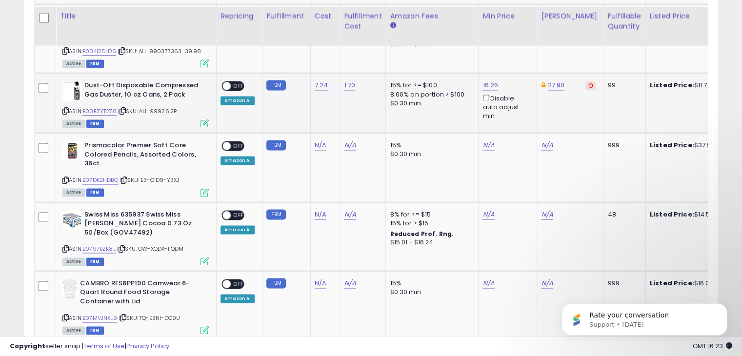
scroll to position [1512, 0]
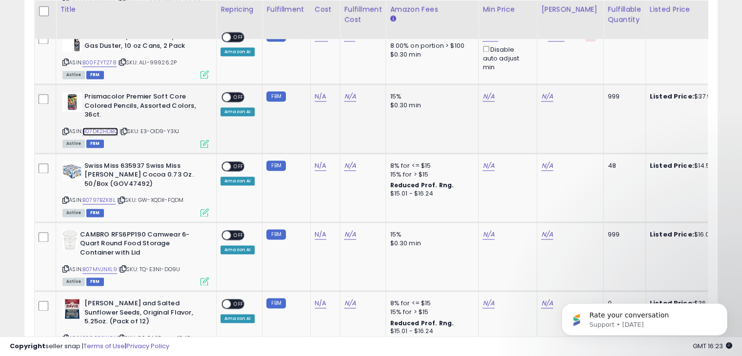
click at [115, 133] on link "B07DK2HDBQ" at bounding box center [100, 131] width 36 height 8
click at [318, 101] on link "N/A" at bounding box center [321, 97] width 12 height 10
type input "*****"
click button "submit" at bounding box center [344, 77] width 17 height 15
click at [500, 129] on td "N/A" at bounding box center [508, 118] width 59 height 69
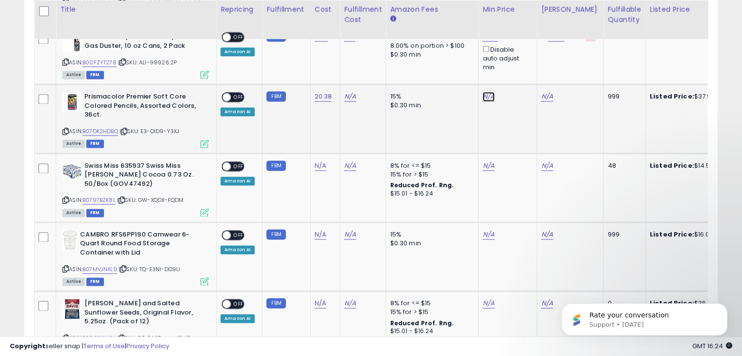
click at [483, 101] on link "N/A" at bounding box center [489, 97] width 12 height 10
type input "*****"
click button "submit" at bounding box center [511, 67] width 17 height 15
click at [483, 101] on link "37.98" at bounding box center [491, 97] width 17 height 10
type input "*****"
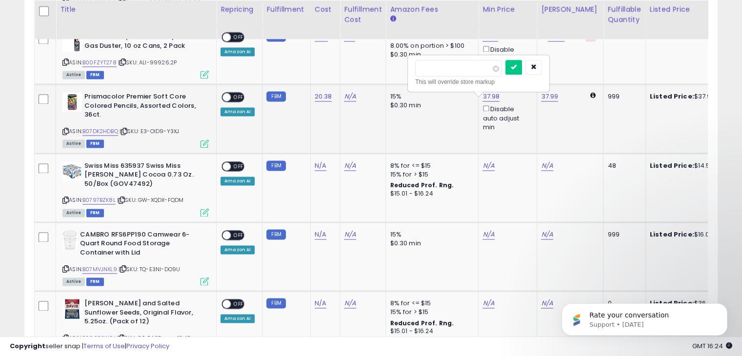
click button "submit" at bounding box center [513, 67] width 17 height 15
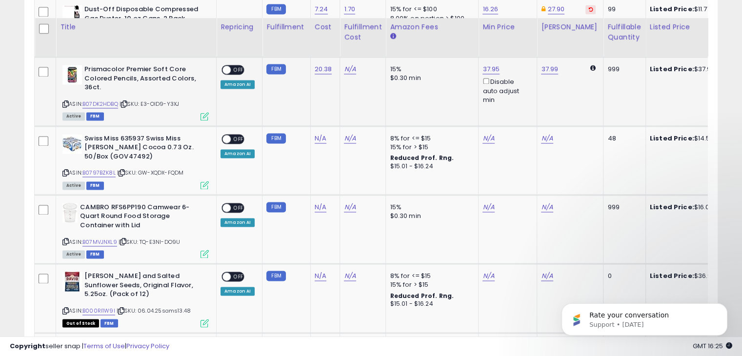
scroll to position [1561, 0]
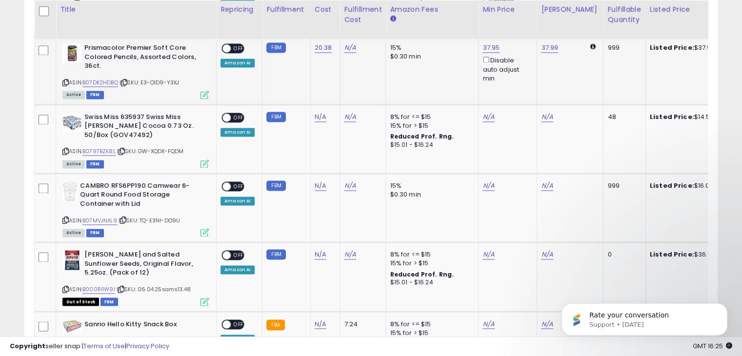
click at [236, 53] on span "OFF" at bounding box center [239, 48] width 16 height 8
click at [105, 154] on link "B0797BZK8L" at bounding box center [98, 151] width 33 height 8
click at [241, 121] on span "OFF" at bounding box center [239, 117] width 16 height 8
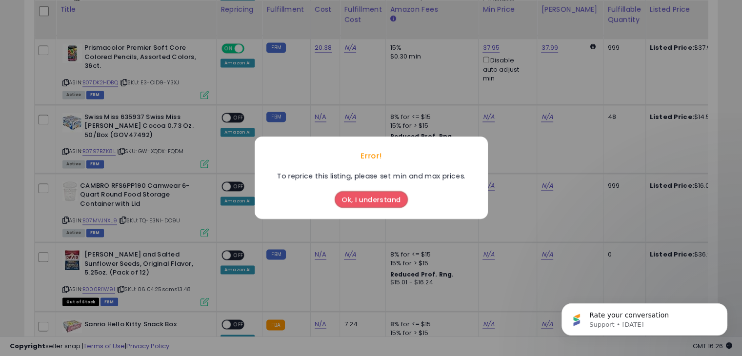
click at [358, 199] on button "Ok, I understand" at bounding box center [371, 200] width 73 height 17
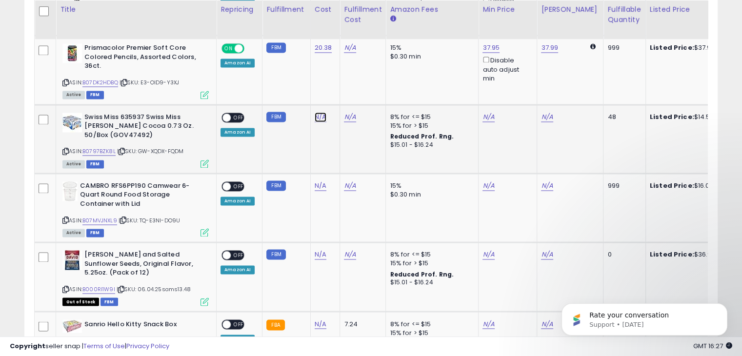
click at [317, 122] on link "N/A" at bounding box center [321, 117] width 12 height 10
type input "*****"
click button "submit" at bounding box center [344, 97] width 17 height 15
click at [542, 120] on link "N/A" at bounding box center [547, 117] width 12 height 10
type input "*****"
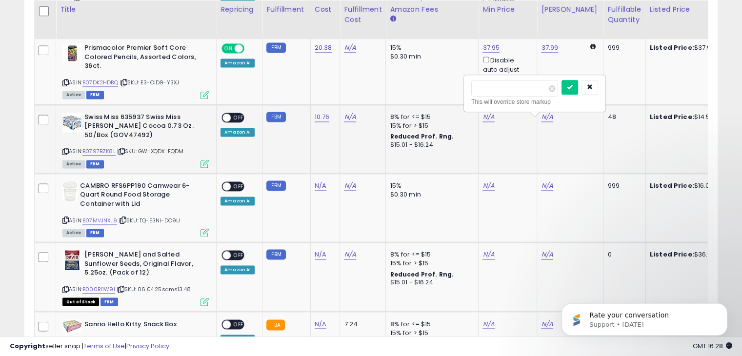
click button "submit" at bounding box center [570, 87] width 17 height 15
click at [548, 121] on link "29.90" at bounding box center [557, 117] width 18 height 10
click at [494, 89] on input "*****" at bounding box center [524, 88] width 87 height 17
type input "*****"
click button "submit" at bounding box center [579, 87] width 17 height 15
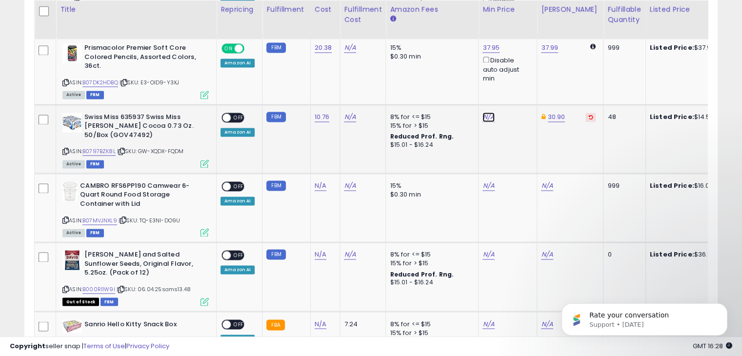
click at [486, 116] on link "N/A" at bounding box center [489, 117] width 12 height 10
type input "*****"
click button "submit" at bounding box center [511, 87] width 17 height 15
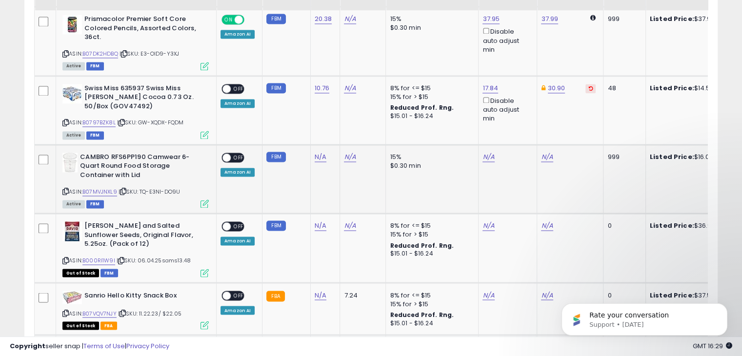
scroll to position [1610, 0]
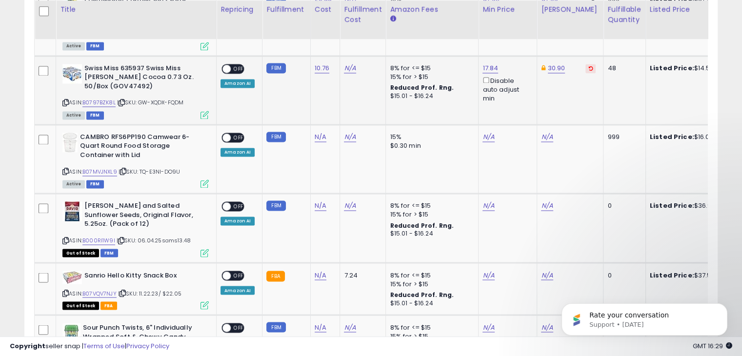
click at [244, 73] on div "ON OFF" at bounding box center [232, 68] width 23 height 10
click at [239, 73] on span "OFF" at bounding box center [239, 68] width 16 height 8
click at [104, 175] on link "B07MVJNXL9" at bounding box center [99, 172] width 35 height 8
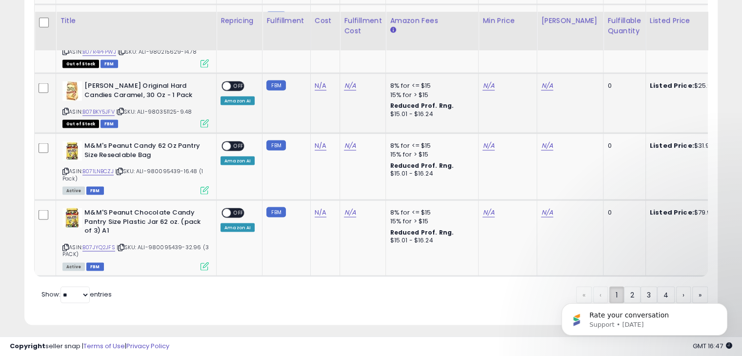
scroll to position [1935, 0]
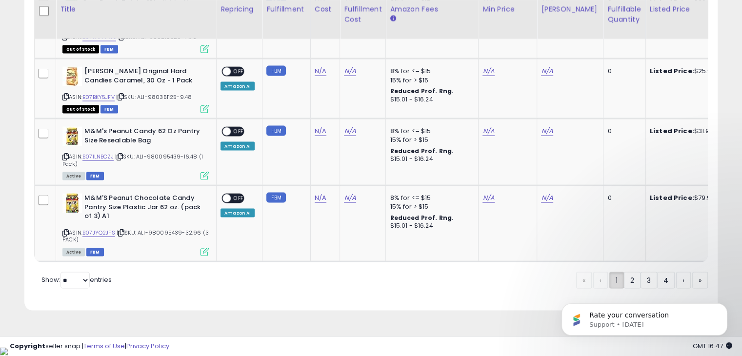
click at [627, 292] on body "Rate your conversation Support • 5w ago" at bounding box center [644, 317] width 187 height 60
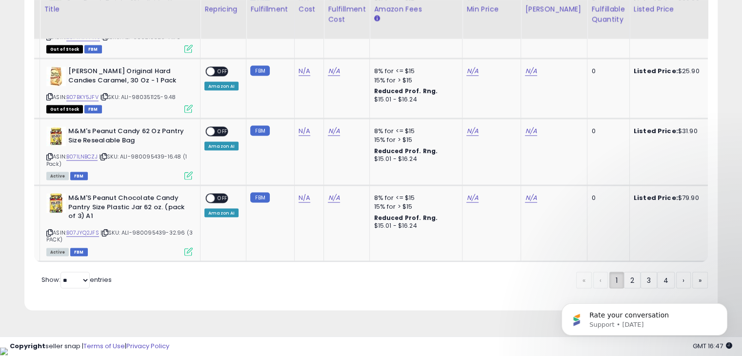
scroll to position [0, 20]
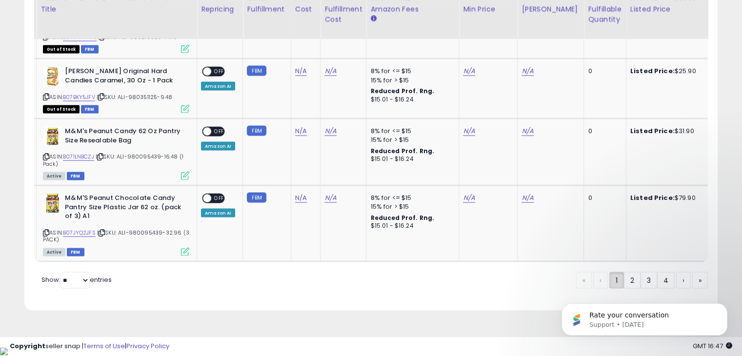
click at [627, 289] on body "Rate your conversation Support • 5w ago" at bounding box center [644, 317] width 187 height 60
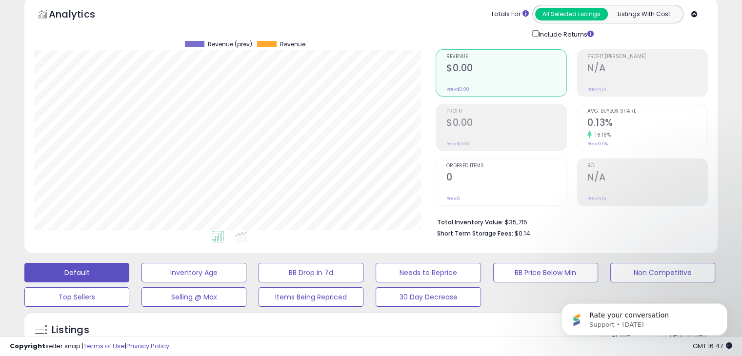
scroll to position [0, 0]
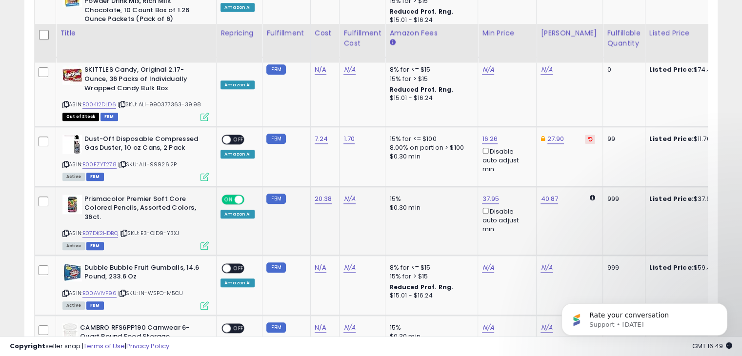
scroll to position [1073, 0]
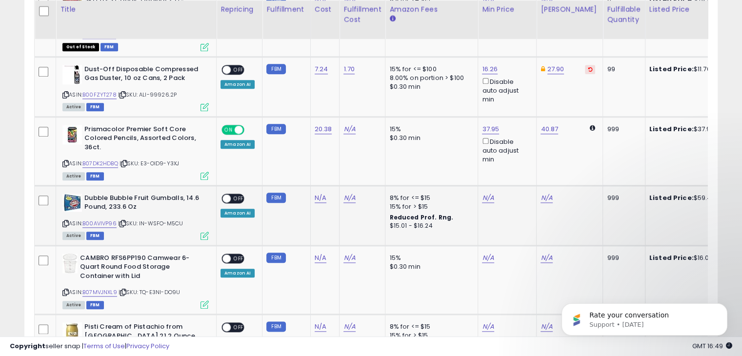
click at [231, 194] on span "OFF" at bounding box center [239, 198] width 16 height 8
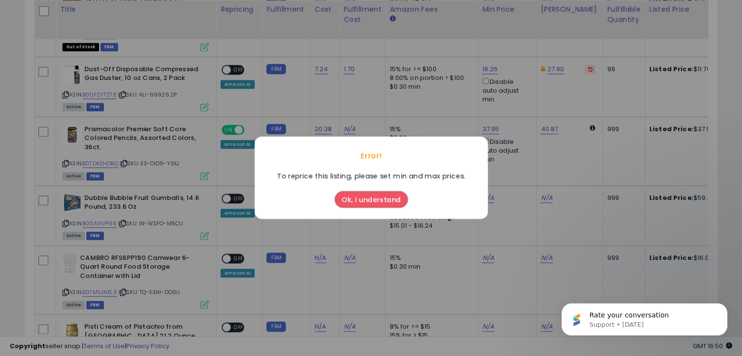
click at [355, 199] on button "Ok, I understand" at bounding box center [371, 200] width 73 height 17
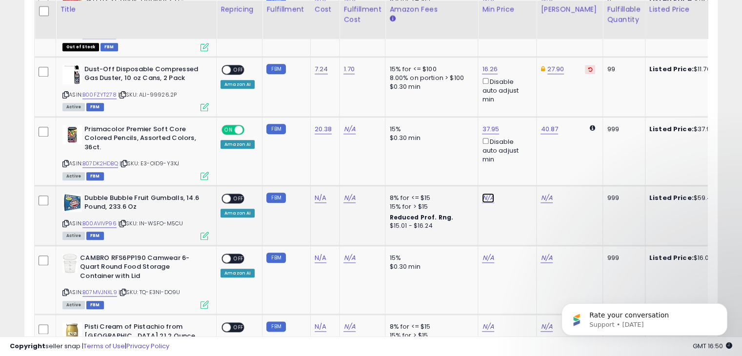
click at [485, 193] on link "N/A" at bounding box center [488, 198] width 12 height 10
type input "*****"
click button "submit" at bounding box center [511, 133] width 17 height 15
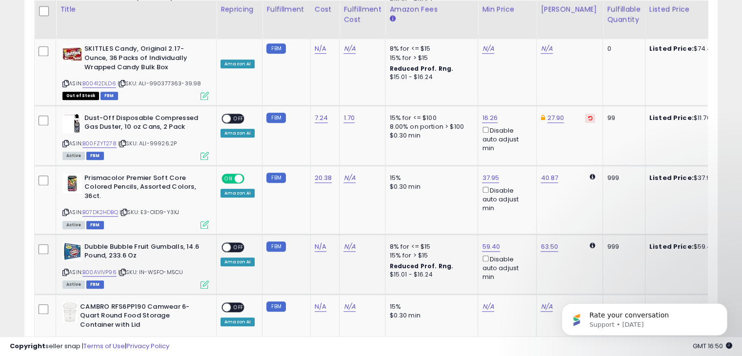
click at [233, 243] on span "OFF" at bounding box center [239, 247] width 16 height 8
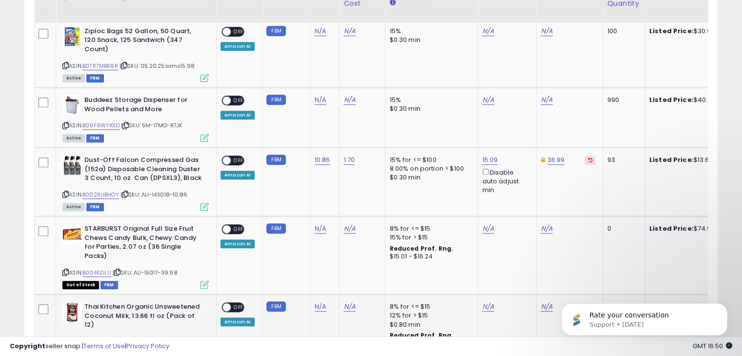
scroll to position [537, 0]
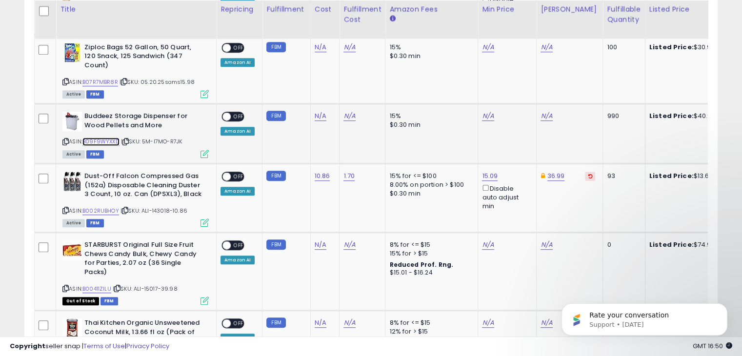
click at [103, 138] on link "B09F9WYXXD" at bounding box center [100, 142] width 37 height 8
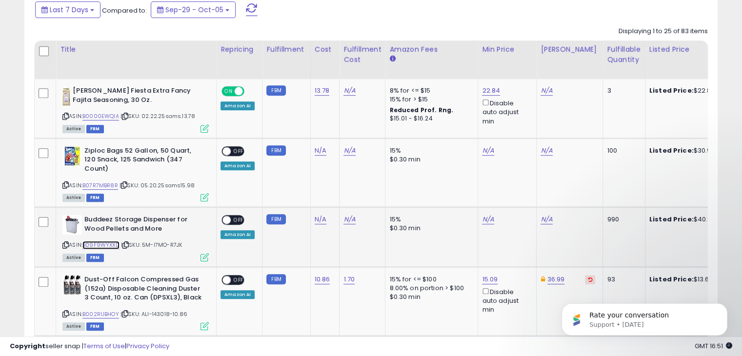
scroll to position [423, 0]
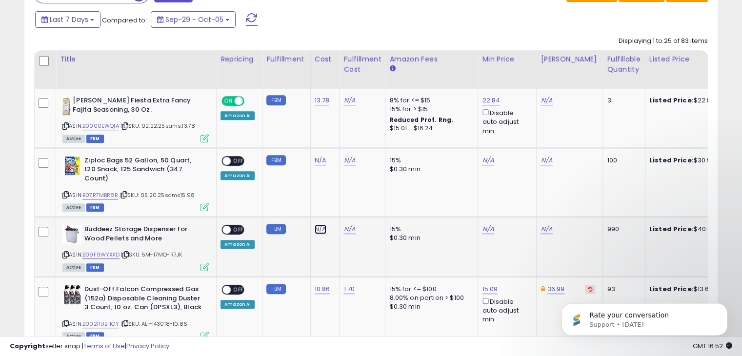
click at [315, 224] on link "N/A" at bounding box center [321, 229] width 12 height 10
type input "*****"
click button "submit" at bounding box center [344, 195] width 17 height 15
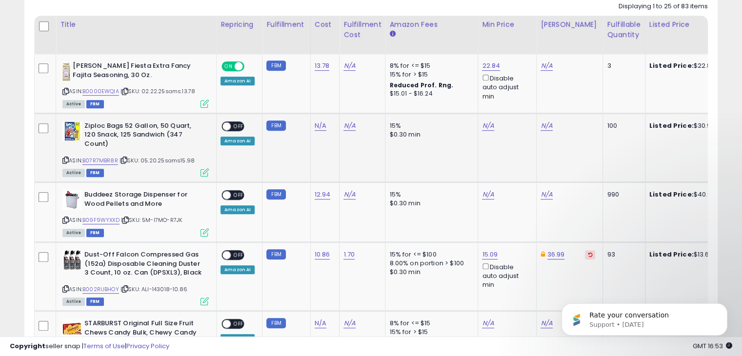
scroll to position [472, 0]
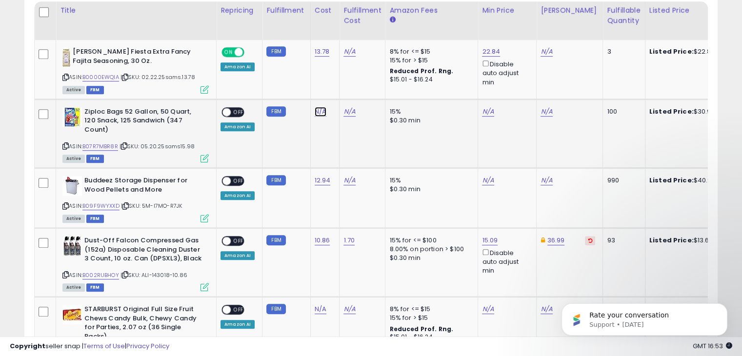
click at [321, 110] on link "N/A" at bounding box center [321, 112] width 12 height 10
type input "*****"
click button "submit" at bounding box center [344, 87] width 17 height 15
click at [483, 176] on link "N/A" at bounding box center [488, 181] width 12 height 10
type input "**"
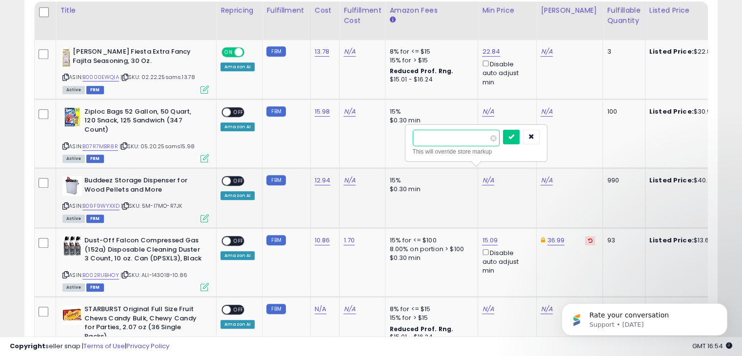
click button "submit" at bounding box center [511, 137] width 17 height 15
click at [106, 142] on link "B07R7MBR8R" at bounding box center [100, 146] width 36 height 8
click at [486, 111] on link "N/A" at bounding box center [488, 112] width 12 height 10
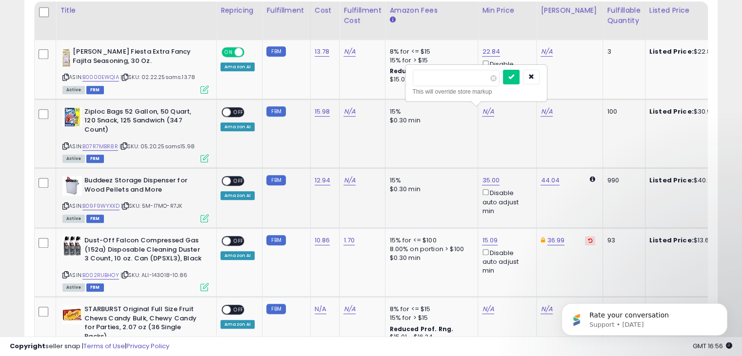
type input "*****"
click button "submit" at bounding box center [511, 77] width 17 height 15
click at [224, 110] on span at bounding box center [226, 112] width 8 height 8
click at [236, 110] on span "OFF" at bounding box center [239, 112] width 16 height 8
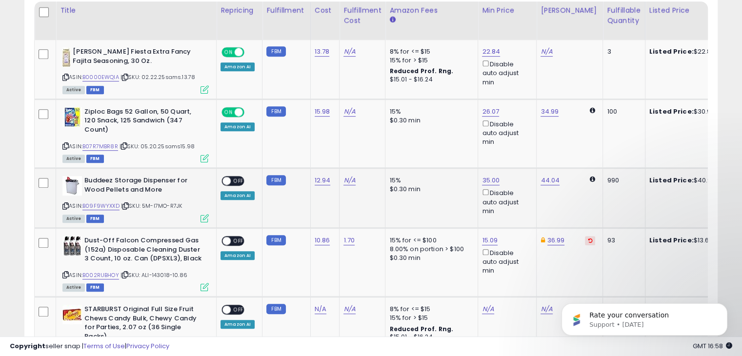
click at [236, 177] on span "OFF" at bounding box center [239, 181] width 16 height 8
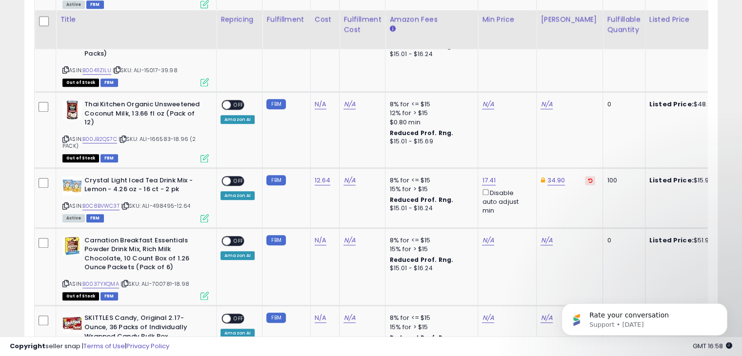
scroll to position [765, 0]
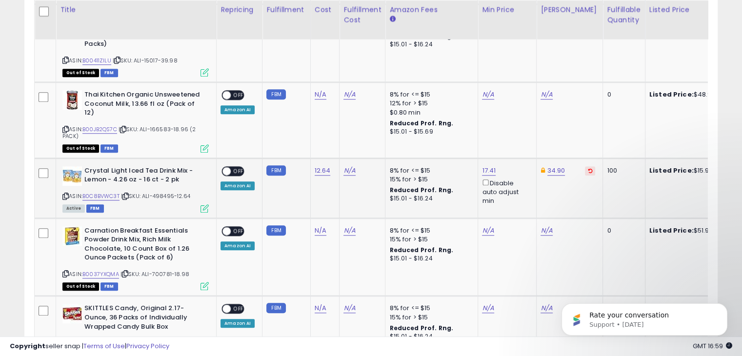
click at [541, 167] on icon at bounding box center [543, 170] width 4 height 6
click at [550, 166] on link "34.90" at bounding box center [556, 171] width 18 height 10
click at [554, 162] on td "34.90 ***** This will override store markup" at bounding box center [570, 188] width 66 height 60
click at [602, 104] on icon "button" at bounding box center [599, 107] width 6 height 6
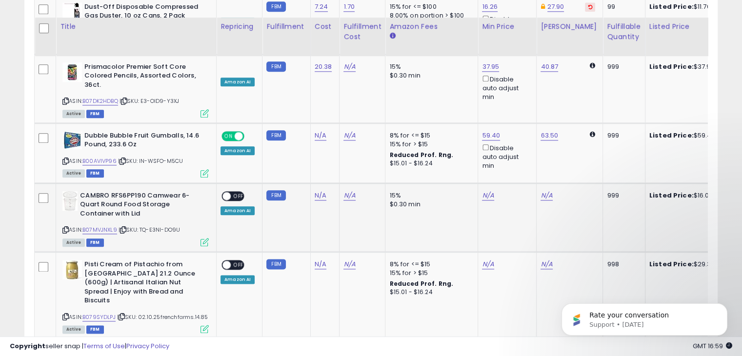
scroll to position [1155, 0]
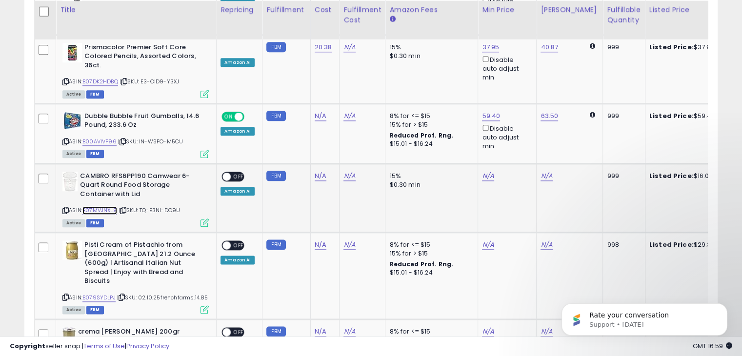
click at [100, 206] on link "B07MVJNXL9" at bounding box center [99, 210] width 35 height 8
click at [95, 294] on link "B079SYDLPJ" at bounding box center [98, 298] width 33 height 8
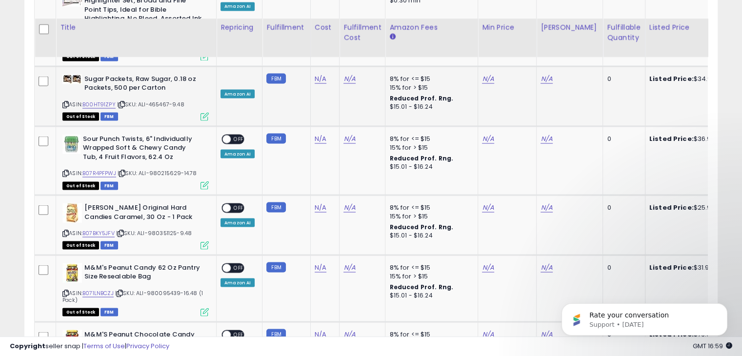
scroll to position [1887, 0]
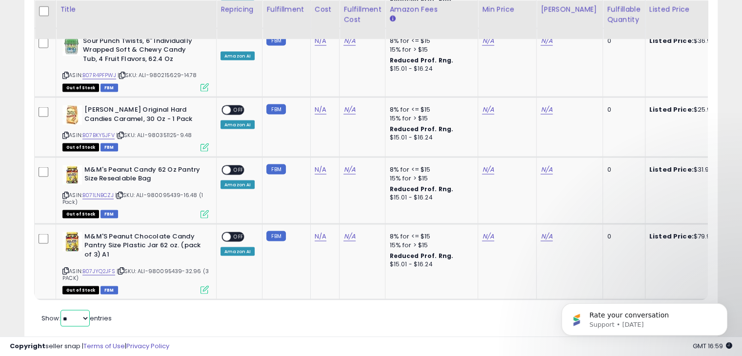
click at [87, 310] on select "** **" at bounding box center [74, 318] width 29 height 17
select select "**"
click at [61, 310] on select "** **" at bounding box center [74, 318] width 29 height 17
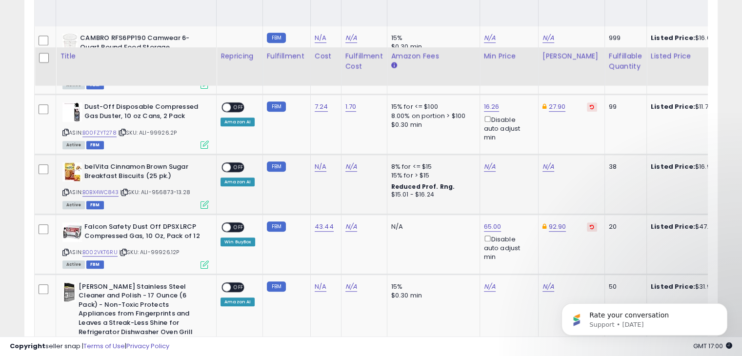
scroll to position [443, 0]
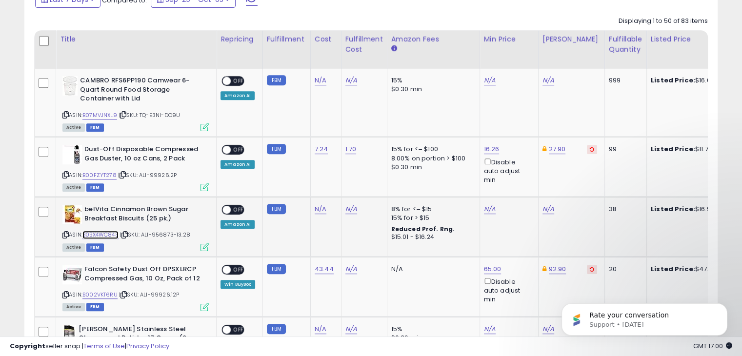
click at [102, 234] on link "B0BX4WC843" at bounding box center [100, 235] width 36 height 8
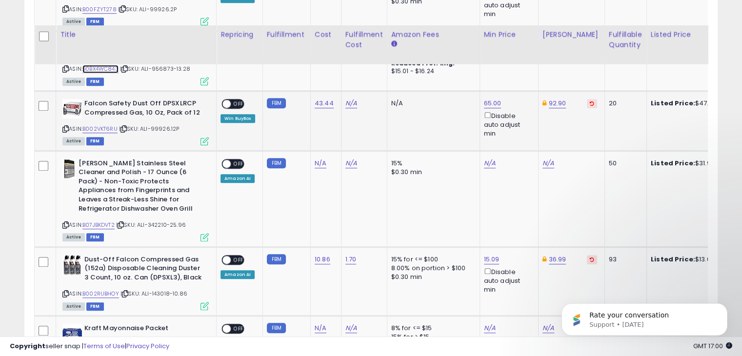
scroll to position [639, 0]
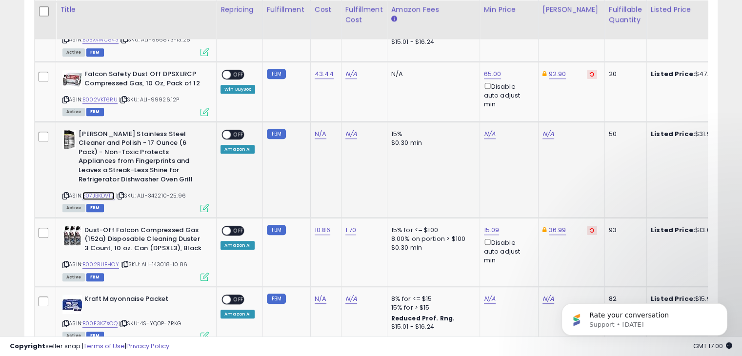
click at [106, 194] on link "B07JBKDVT2" at bounding box center [98, 196] width 32 height 8
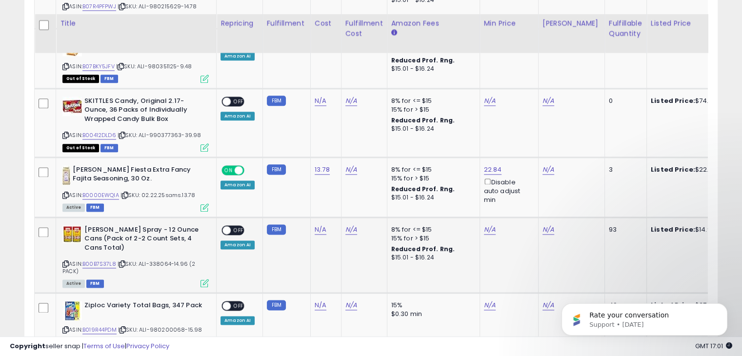
scroll to position [1273, 0]
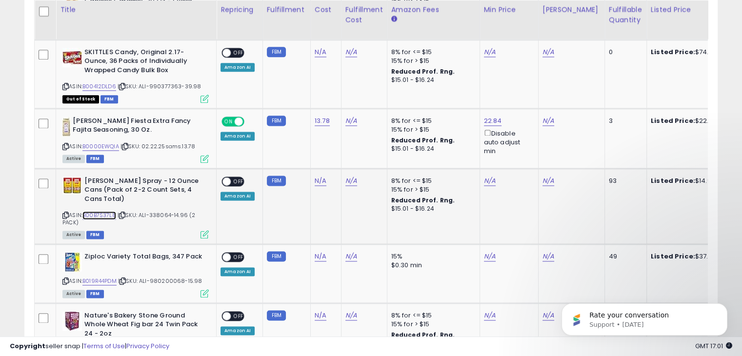
click at [101, 211] on link "B00B7S37L8" at bounding box center [99, 215] width 34 height 8
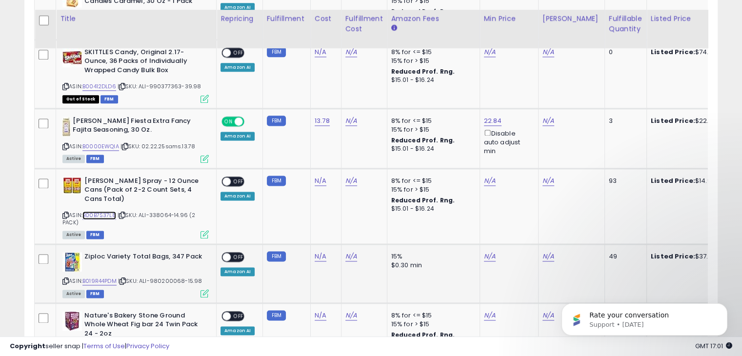
scroll to position [1322, 0]
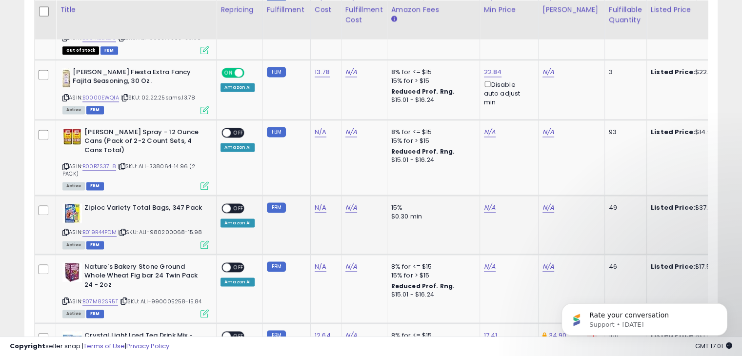
click at [236, 205] on span "OFF" at bounding box center [239, 208] width 16 height 8
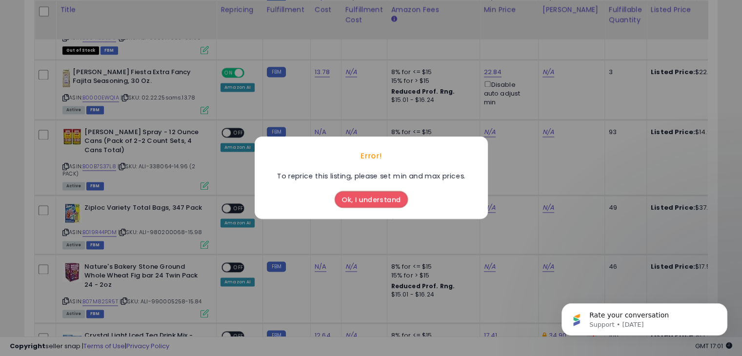
click at [367, 200] on button "Ok, I understand" at bounding box center [371, 200] width 73 height 17
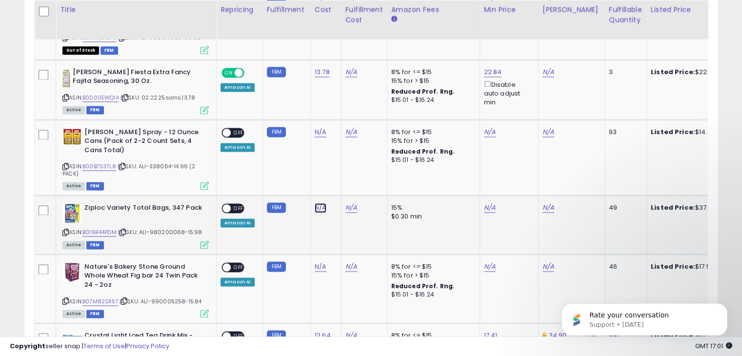
click at [320, 204] on link "N/A" at bounding box center [321, 208] width 12 height 10
type input "*****"
click button "submit" at bounding box center [346, 179] width 17 height 15
click at [105, 229] on link "B019R44PDM" at bounding box center [99, 232] width 34 height 8
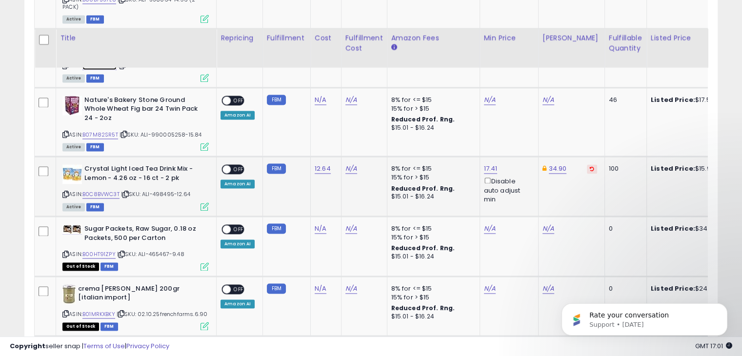
scroll to position [1517, 0]
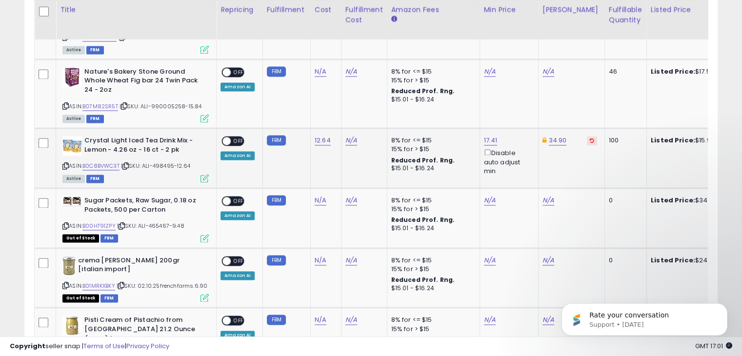
click at [590, 138] on icon at bounding box center [592, 140] width 4 height 5
click at [547, 137] on link "38.17" at bounding box center [550, 141] width 15 height 10
click at [113, 162] on link "B0C8BVWC3T" at bounding box center [100, 166] width 37 height 8
click at [548, 156] on td "38.17 ***** This will override store markup" at bounding box center [571, 158] width 66 height 60
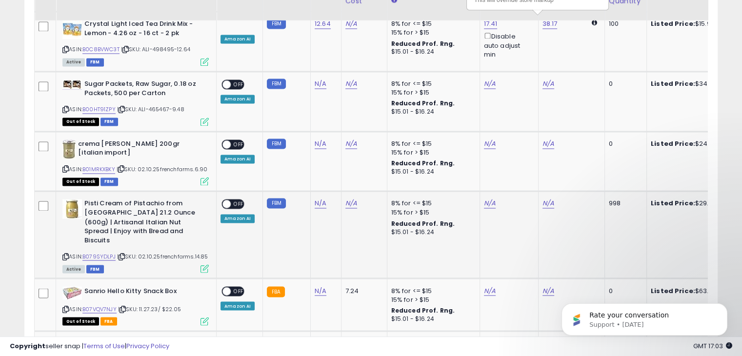
scroll to position [1663, 0]
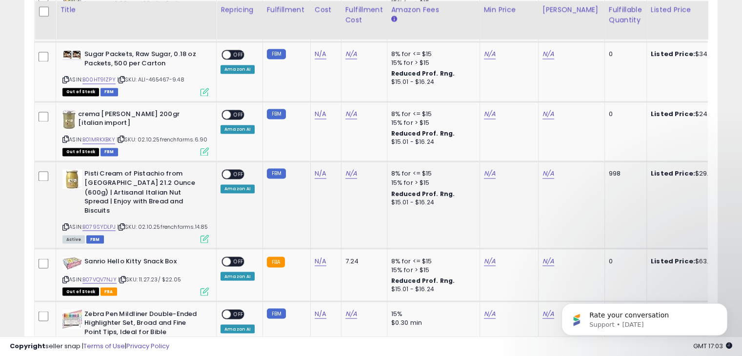
click at [317, 173] on td "N/A" at bounding box center [325, 204] width 31 height 87
click at [319, 170] on link "N/A" at bounding box center [321, 174] width 12 height 10
type input "*****"
click button "submit" at bounding box center [346, 144] width 17 height 15
click at [488, 169] on link "N/A" at bounding box center [490, 174] width 12 height 10
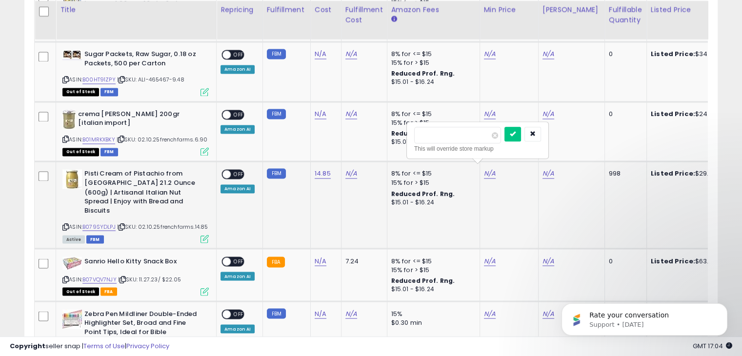
type input "*****"
click button "submit" at bounding box center [512, 134] width 17 height 15
click at [549, 169] on link "21.22" at bounding box center [551, 174] width 16 height 10
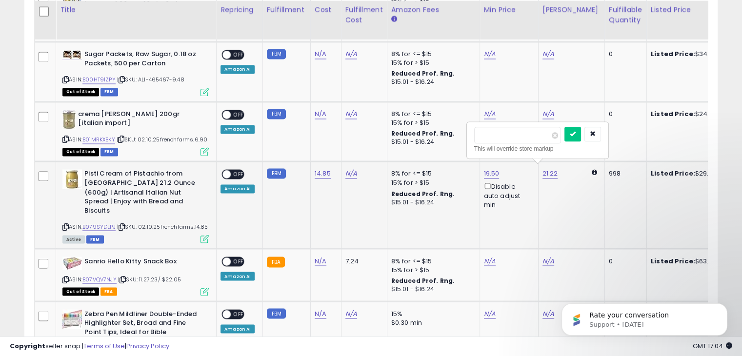
type input "*"
type input "*****"
click button "submit" at bounding box center [572, 134] width 17 height 15
click at [234, 170] on span "OFF" at bounding box center [239, 174] width 16 height 8
click at [487, 169] on link "19.50" at bounding box center [492, 174] width 16 height 10
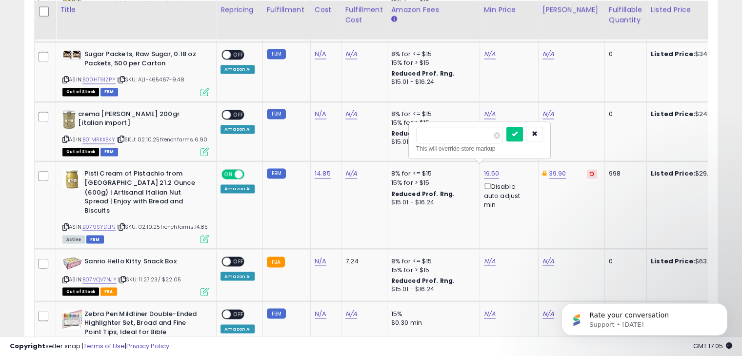
click at [432, 135] on input "*****" at bounding box center [459, 135] width 87 height 17
type input "**"
click at [441, 215] on td "8% for <= $15 15% for > $15 Reduced Prof. Rng. $15.01 - $16.24" at bounding box center [433, 204] width 93 height 87
click at [518, 133] on icon "submit" at bounding box center [515, 134] width 6 height 6
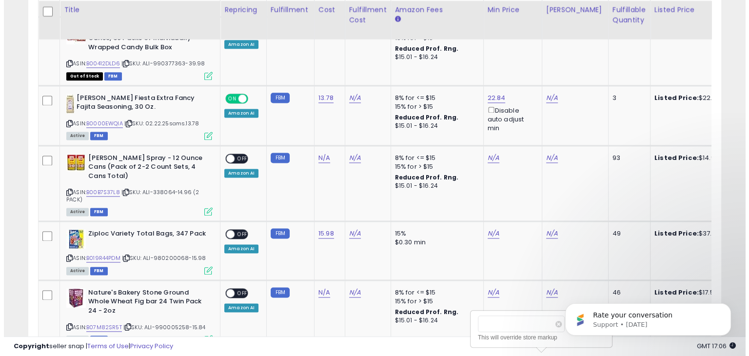
scroll to position [1273, 0]
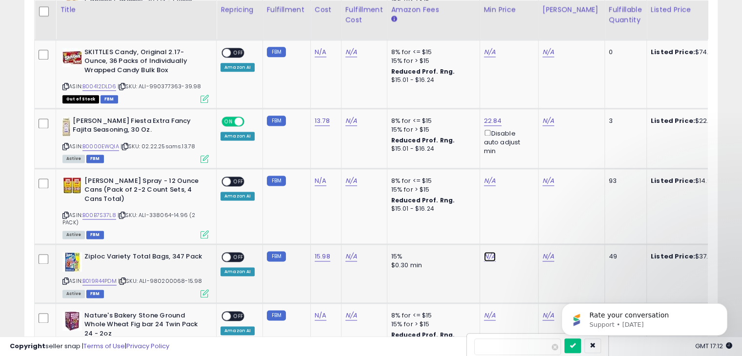
click at [485, 254] on link "N/A" at bounding box center [490, 257] width 12 height 10
type input "*****"
click button "submit" at bounding box center [512, 218] width 17 height 15
click at [549, 254] on link "32.77" at bounding box center [551, 257] width 17 height 10
click at [487, 218] on input "*****" at bounding box center [518, 219] width 87 height 17
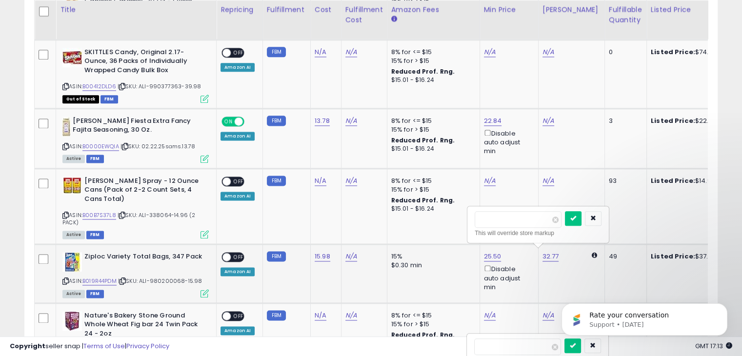
type input "*****"
click button "submit" at bounding box center [573, 218] width 17 height 15
click at [234, 253] on span "OFF" at bounding box center [239, 257] width 16 height 8
click at [205, 289] on icon at bounding box center [205, 293] width 8 height 8
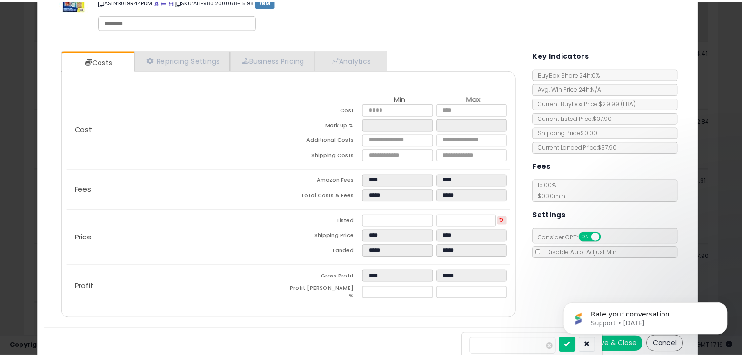
scroll to position [0, 0]
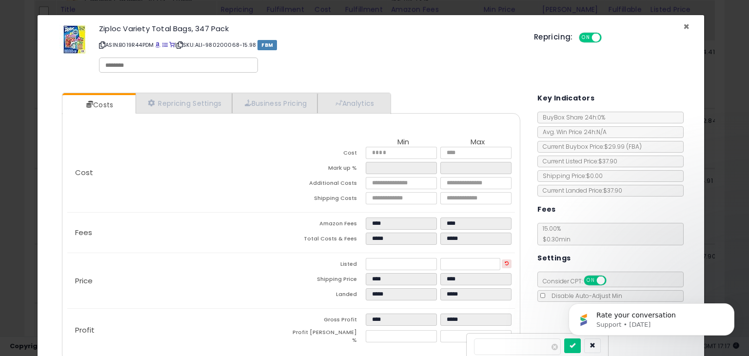
click at [684, 28] on span "×" at bounding box center [687, 27] width 6 height 14
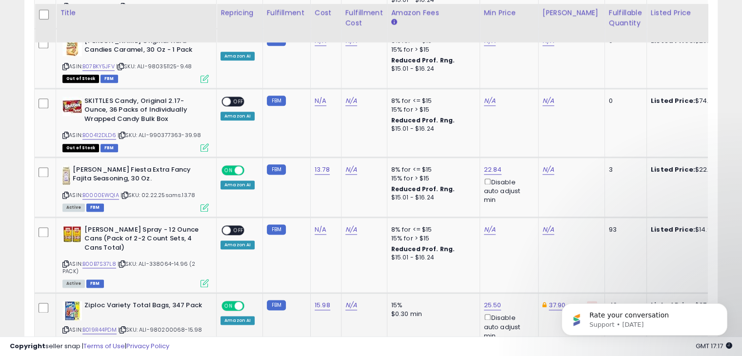
scroll to position [1322, 0]
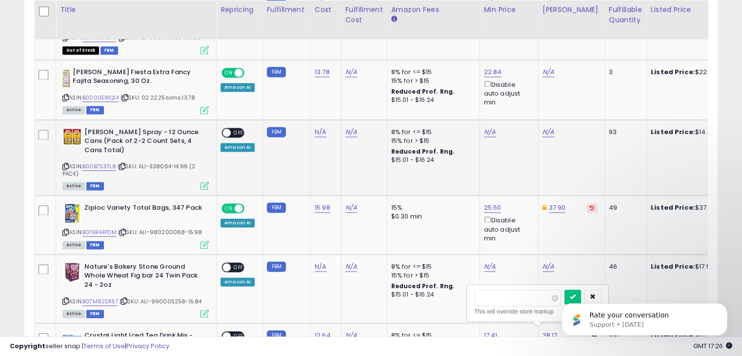
click at [325, 130] on div "N/A" at bounding box center [324, 132] width 19 height 9
click at [320, 127] on link "N/A" at bounding box center [321, 132] width 12 height 10
type input "*****"
click button "submit" at bounding box center [346, 104] width 17 height 15
